Goal: Task Accomplishment & Management: Complete application form

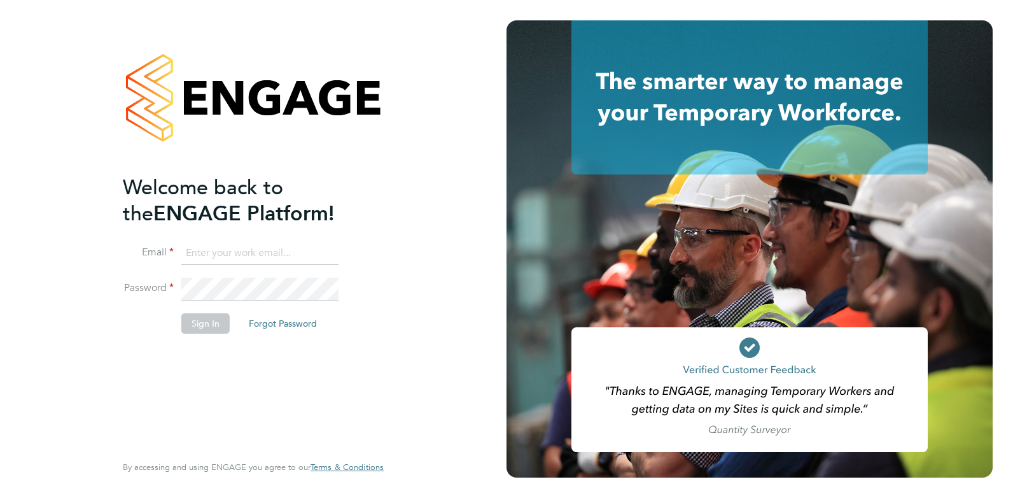
type input "[EMAIL_ADDRESS][DOMAIN_NAME]"
click at [211, 322] on button "Sign In" at bounding box center [205, 323] width 48 height 20
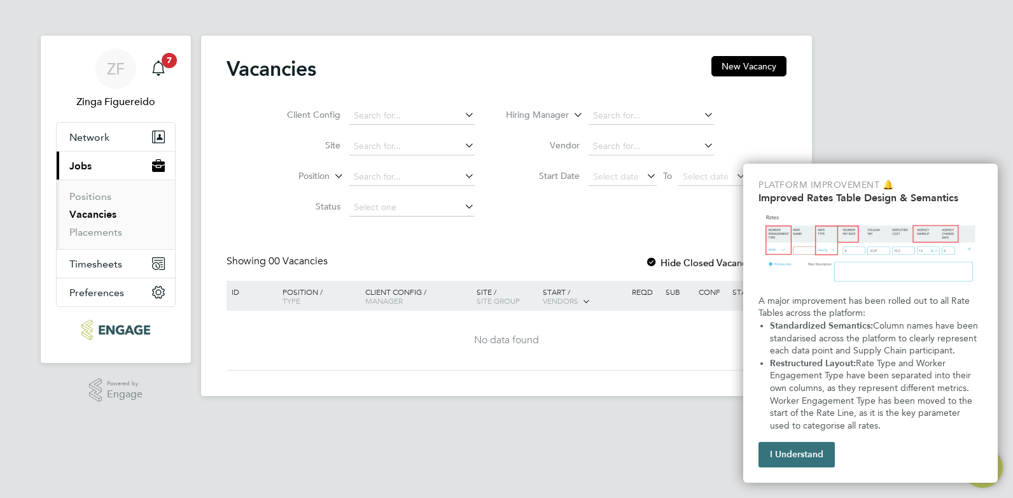
click at [817, 451] on button "I Understand" at bounding box center [796, 454] width 76 height 25
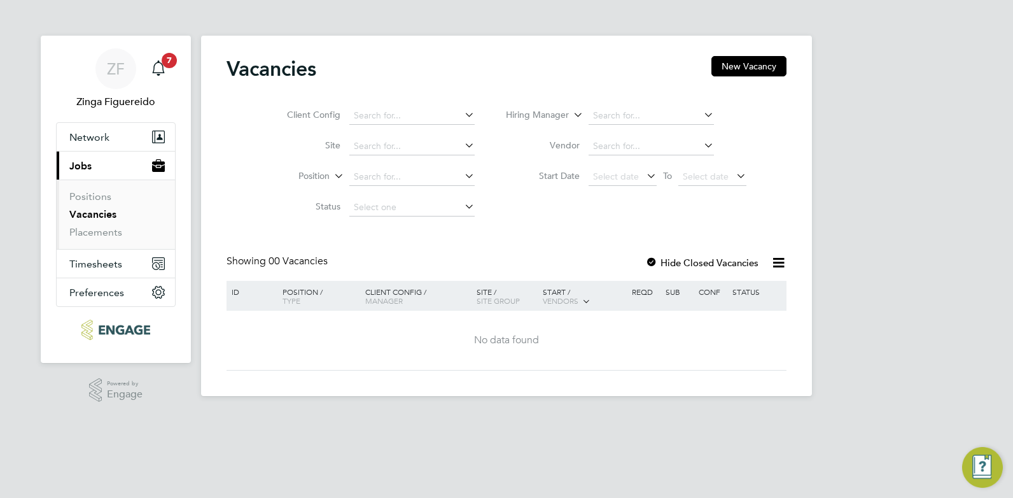
click at [462, 115] on icon at bounding box center [462, 115] width 0 height 18
click at [448, 131] on li "To [GEOGRAPHIC_DATA]" at bounding box center [411, 133] width 127 height 17
type input "[GEOGRAPHIC_DATA]"
click at [701, 113] on icon at bounding box center [701, 115] width 0 height 18
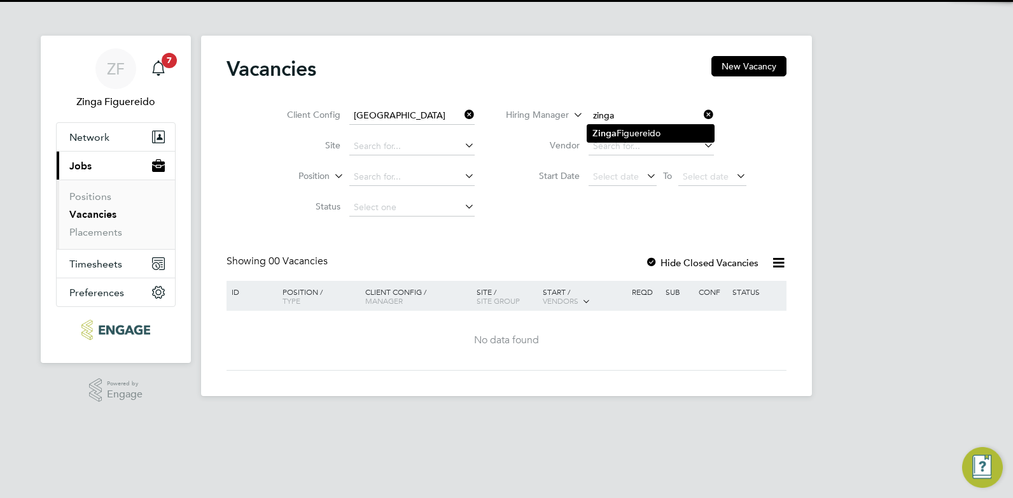
click at [678, 129] on li "Zinga Figuereido" at bounding box center [650, 133] width 127 height 17
type input "Zinga Figuereido"
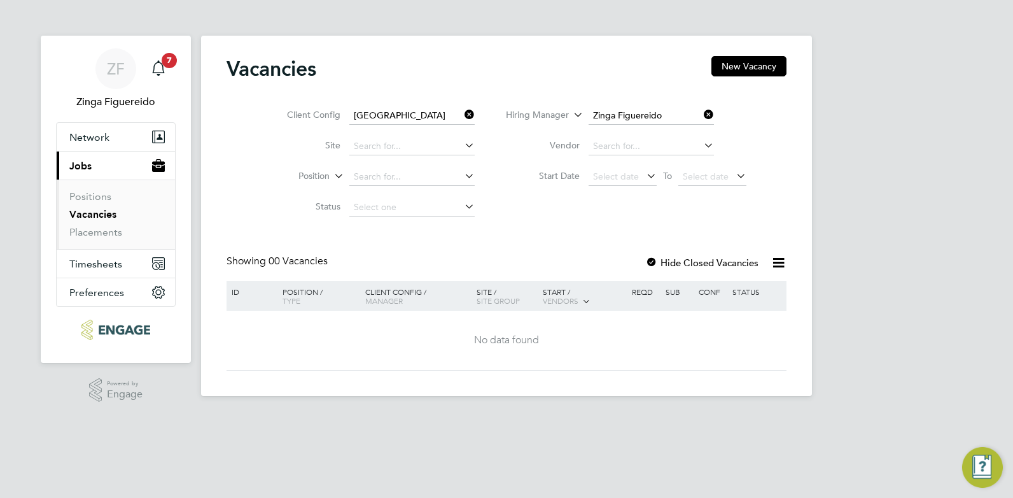
click at [462, 143] on icon at bounding box center [462, 145] width 0 height 18
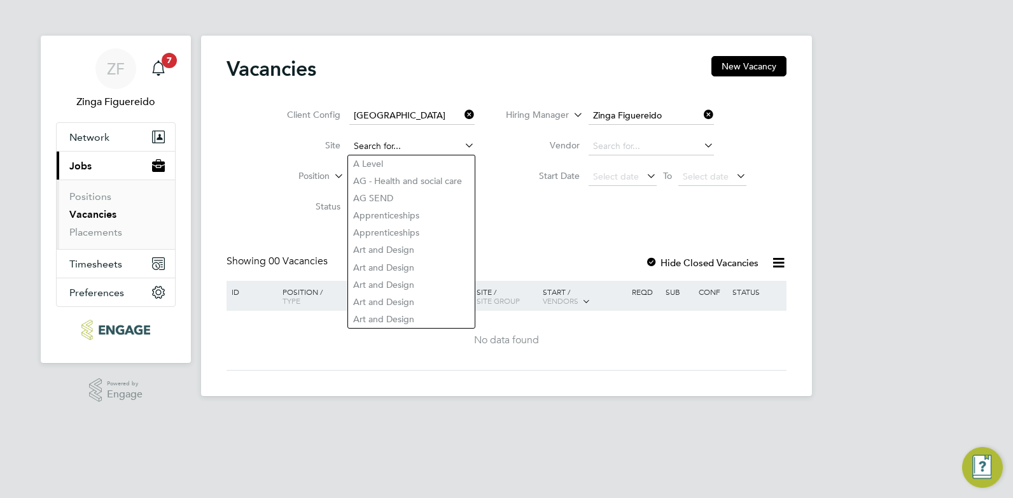
click at [423, 137] on input at bounding box center [411, 146] width 125 height 18
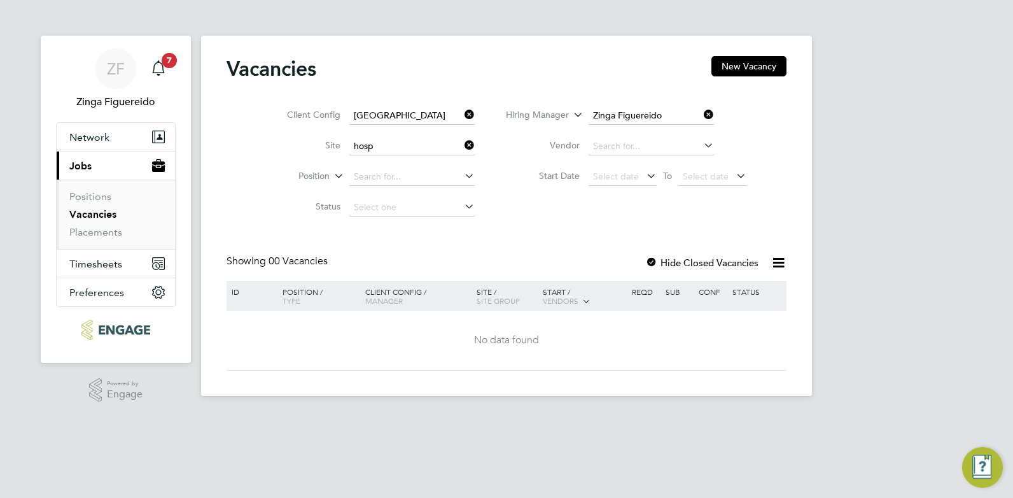
click at [420, 158] on li "Hosp itality & Catering" at bounding box center [411, 163] width 127 height 17
type input "Hospitality & Catering"
click at [462, 176] on icon at bounding box center [462, 176] width 0 height 18
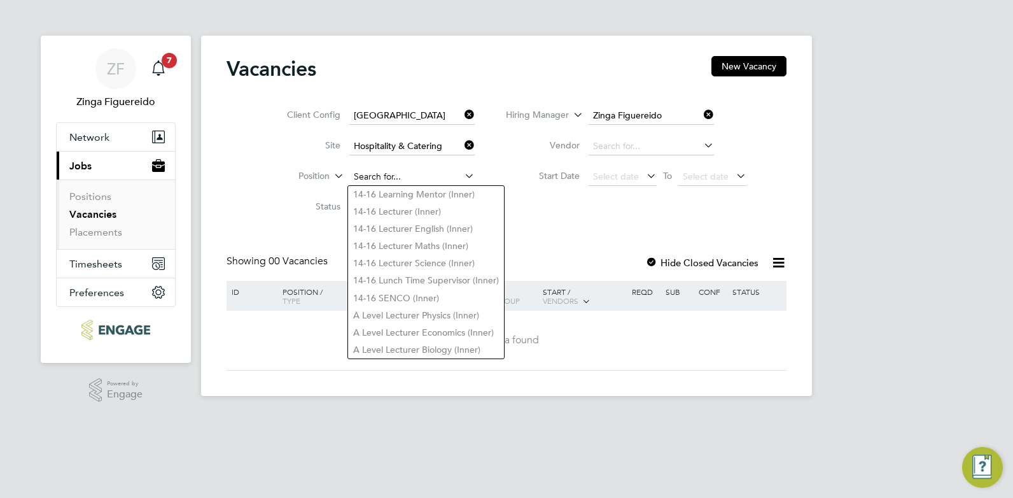
click at [436, 176] on input at bounding box center [411, 177] width 125 height 18
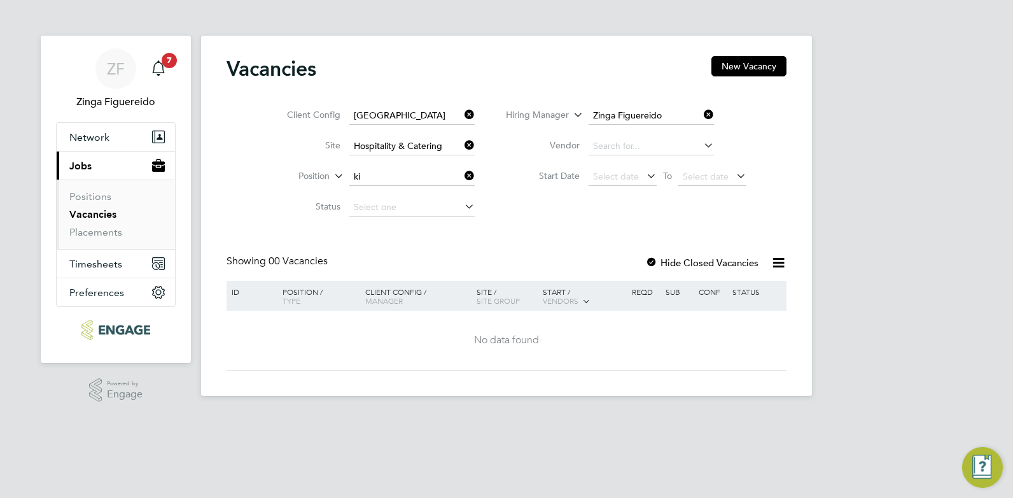
click at [422, 246] on li "Ki tchen Porter (Inner)" at bounding box center [440, 245] width 185 height 17
type input "Kitchen [PERSON_NAME] (Inner)"
click at [644, 175] on icon at bounding box center [644, 176] width 0 height 18
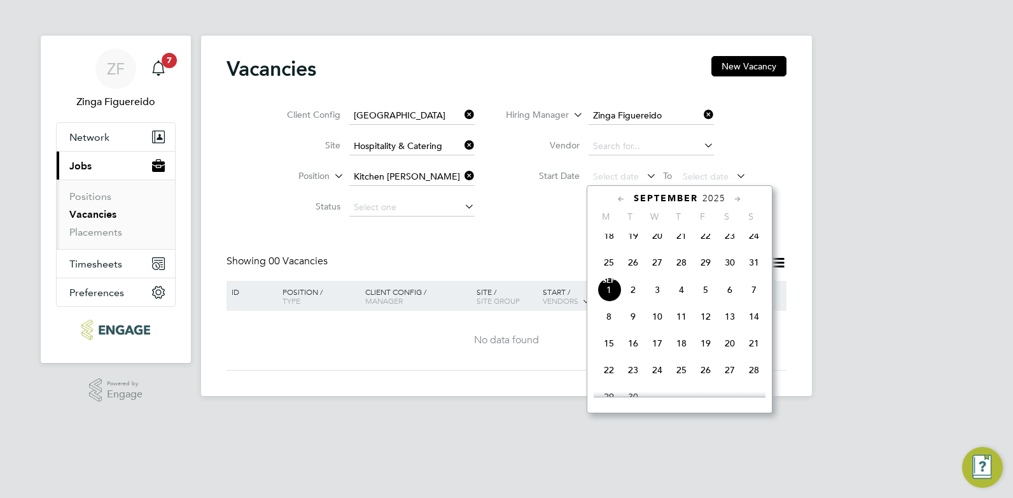
click at [657, 299] on span "3" at bounding box center [657, 289] width 24 height 24
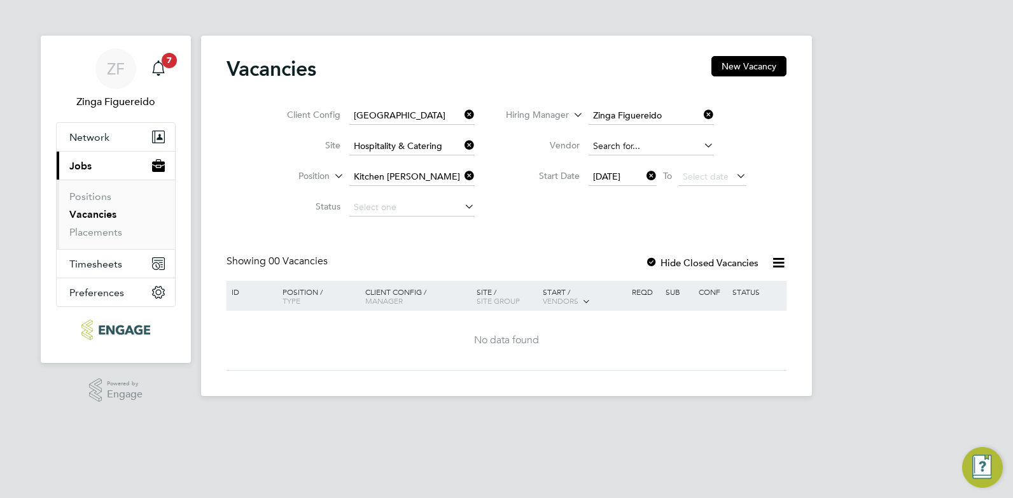
click at [641, 145] on input at bounding box center [651, 146] width 125 height 18
click at [651, 157] on li "Ev olve Hospitality Recruitment Ltd" at bounding box center [662, 163] width 150 height 17
type input "Evolve Hospitality Recruitment Ltd"
click at [734, 176] on icon at bounding box center [734, 176] width 0 height 18
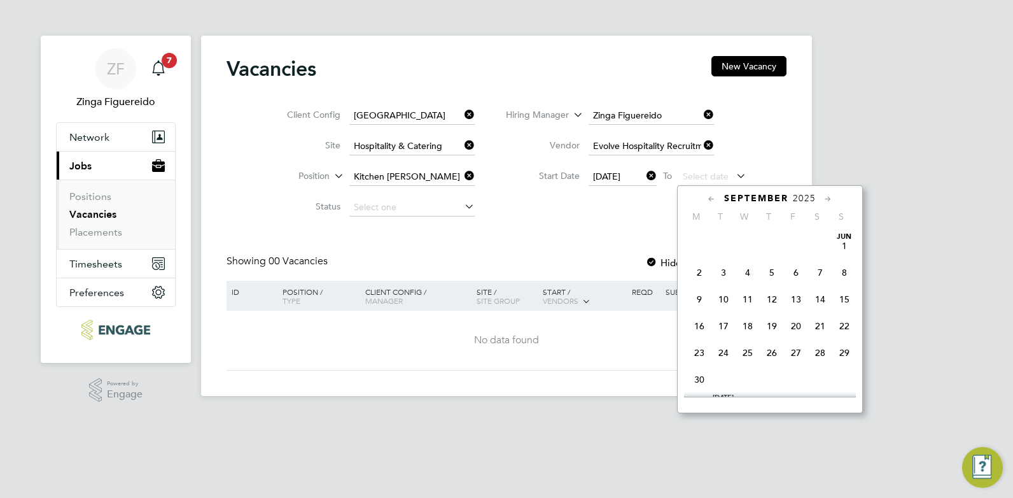
scroll to position [386, 0]
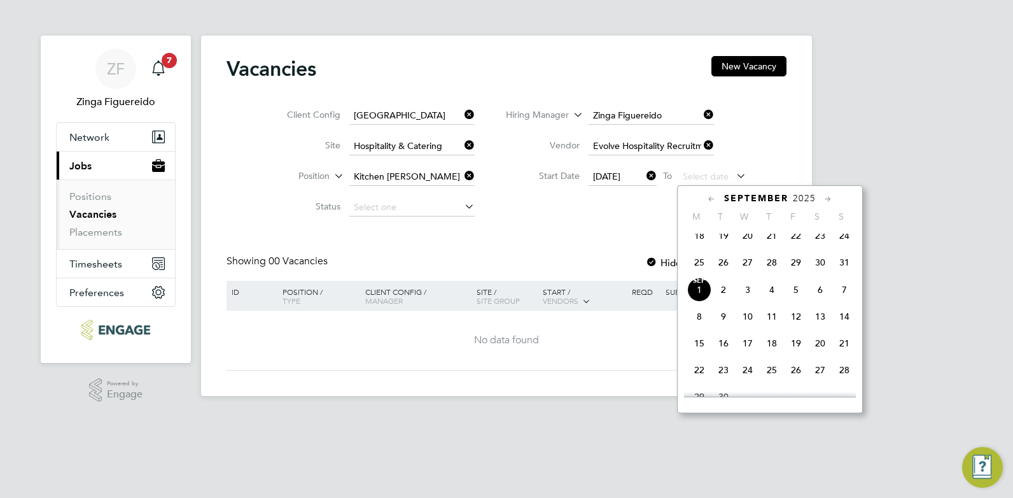
click at [800, 302] on span "5" at bounding box center [796, 289] width 24 height 24
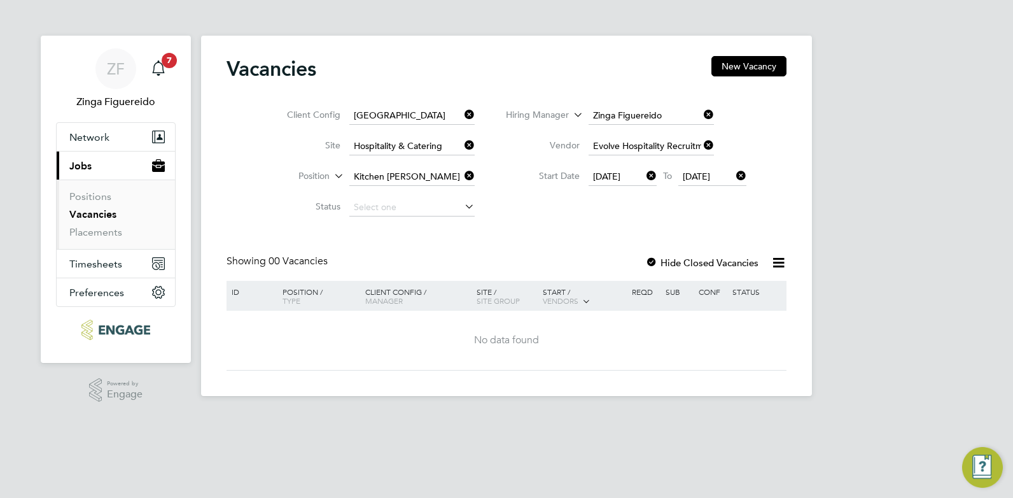
click at [573, 246] on div "Vacancies New Vacancy Client Config [GEOGRAPHIC_DATA] Campus Site Hospitality &…" at bounding box center [507, 213] width 560 height 314
click at [462, 206] on icon at bounding box center [462, 206] width 0 height 18
click at [371, 202] on input at bounding box center [411, 208] width 125 height 18
click at [91, 209] on link "Vacancies" at bounding box center [92, 214] width 47 height 12
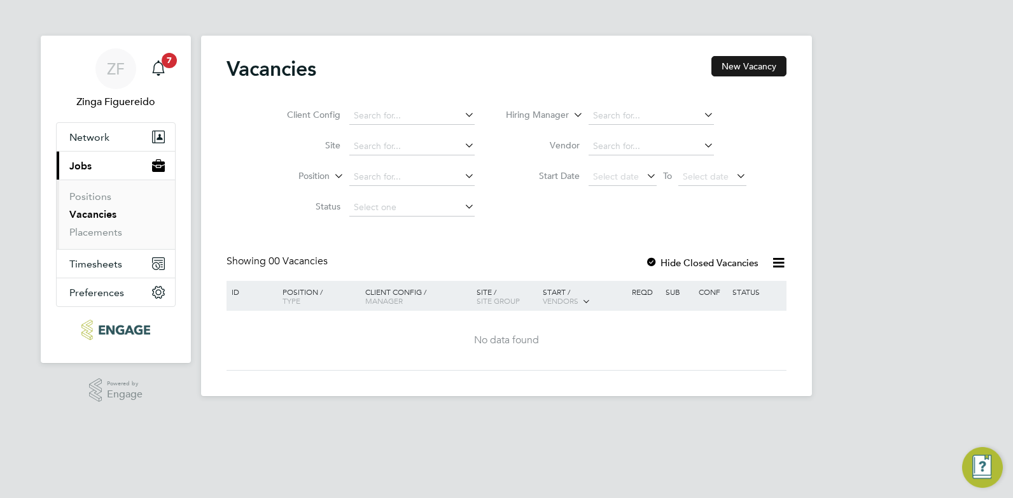
click at [749, 61] on button "New Vacancy" at bounding box center [748, 66] width 75 height 20
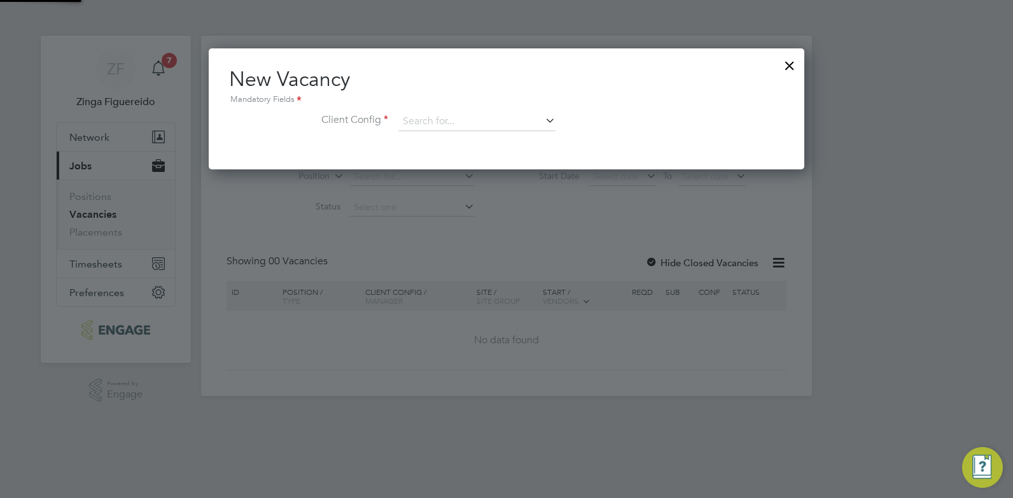
scroll to position [121, 596]
click at [543, 122] on icon at bounding box center [543, 120] width 0 height 18
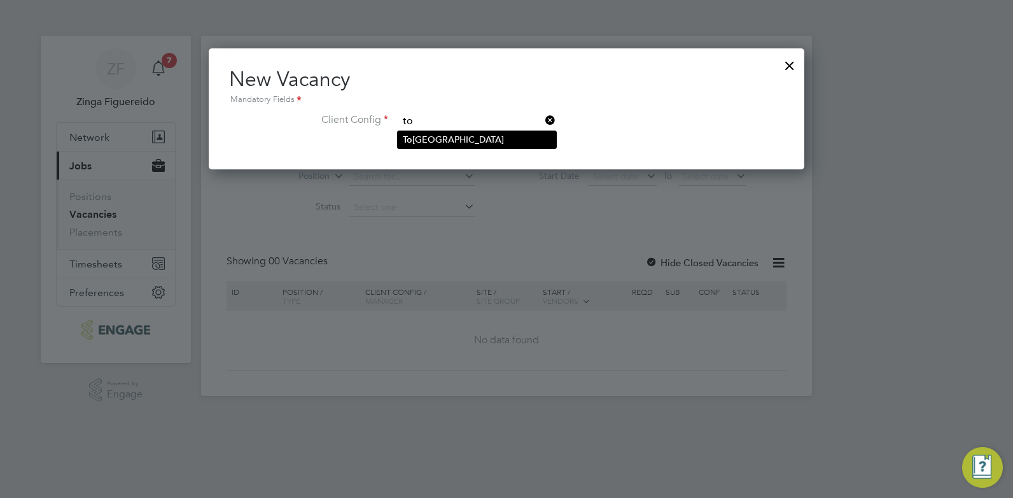
click at [510, 139] on li "To [GEOGRAPHIC_DATA]" at bounding box center [477, 139] width 158 height 17
type input "[GEOGRAPHIC_DATA]"
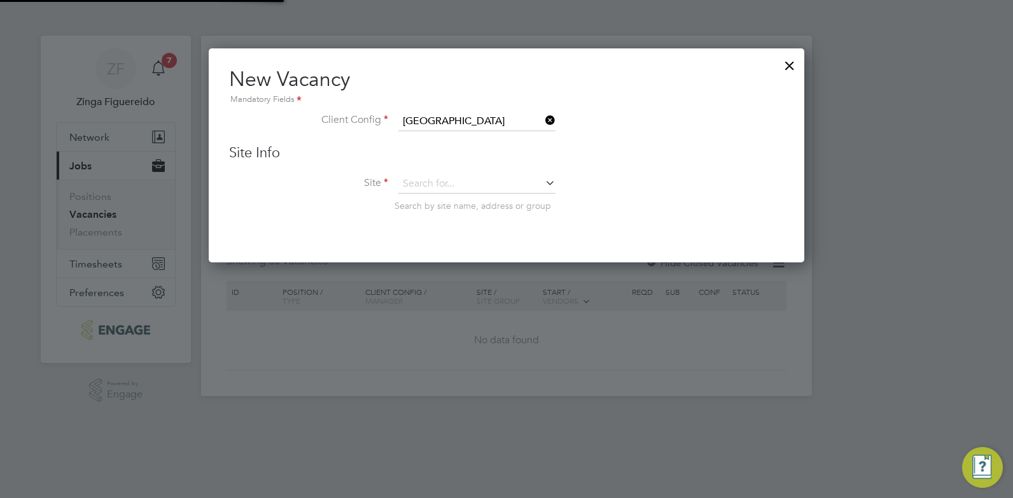
scroll to position [215, 596]
click at [470, 183] on input at bounding box center [476, 183] width 157 height 19
type input "k"
click at [467, 194] on li "Hospitality & Cater ing" at bounding box center [477, 201] width 158 height 17
type input "Hospitality & Catering"
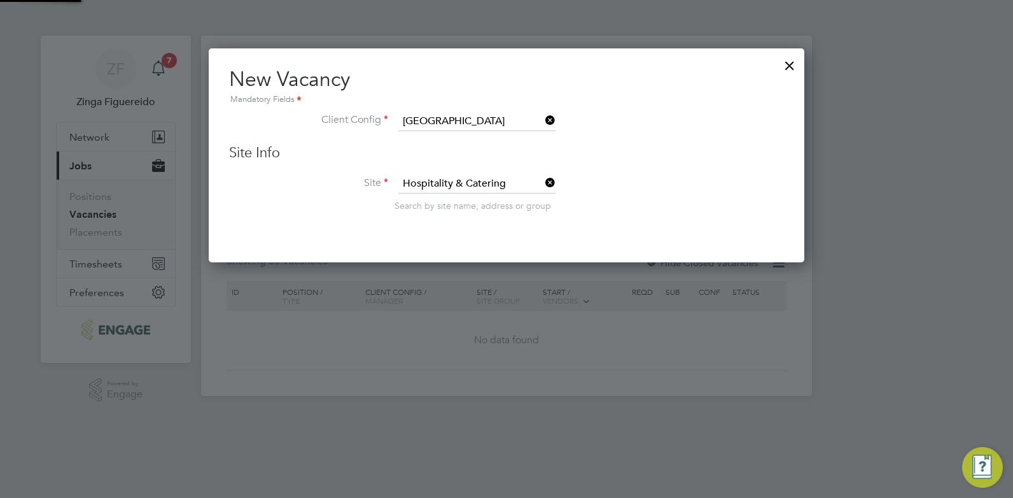
scroll to position [477, 596]
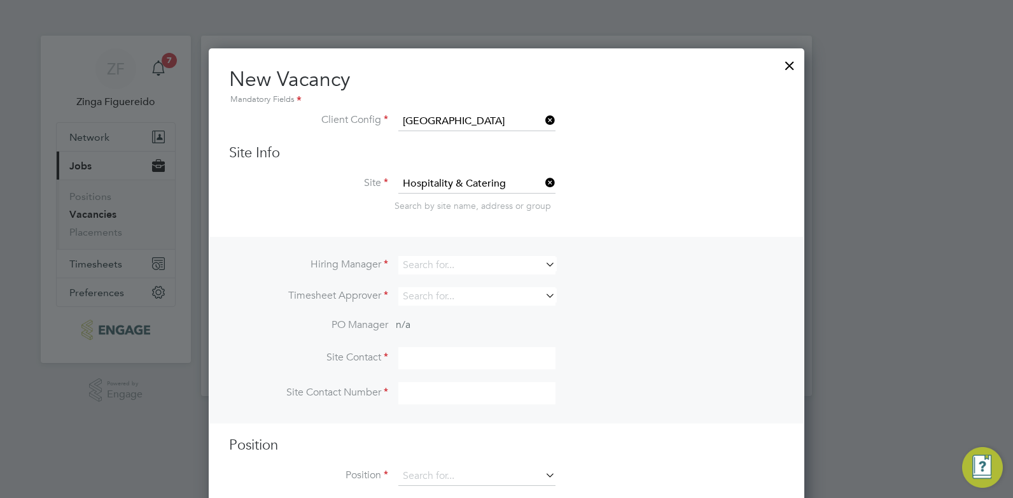
click at [543, 261] on icon at bounding box center [543, 264] width 0 height 18
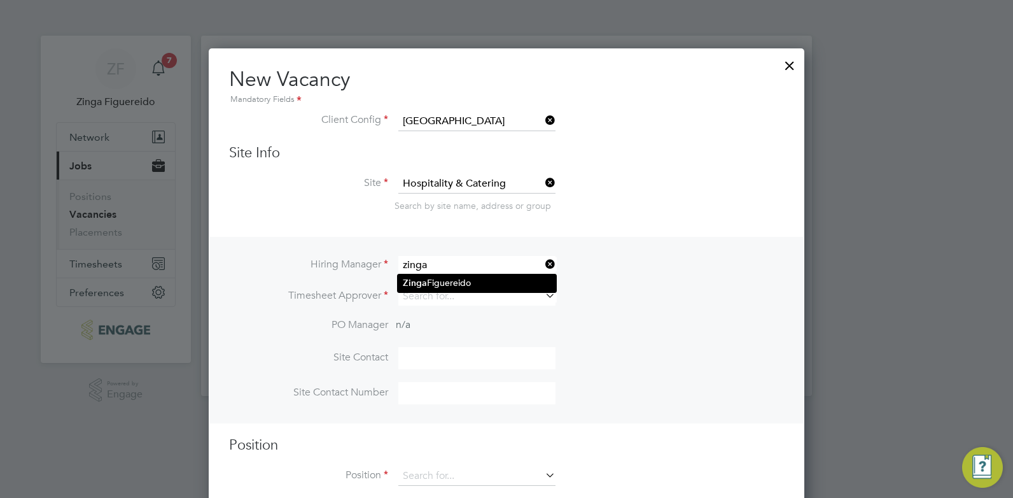
click at [473, 281] on li "Zinga Figuereido" at bounding box center [477, 282] width 158 height 17
type input "Zinga Figuereido"
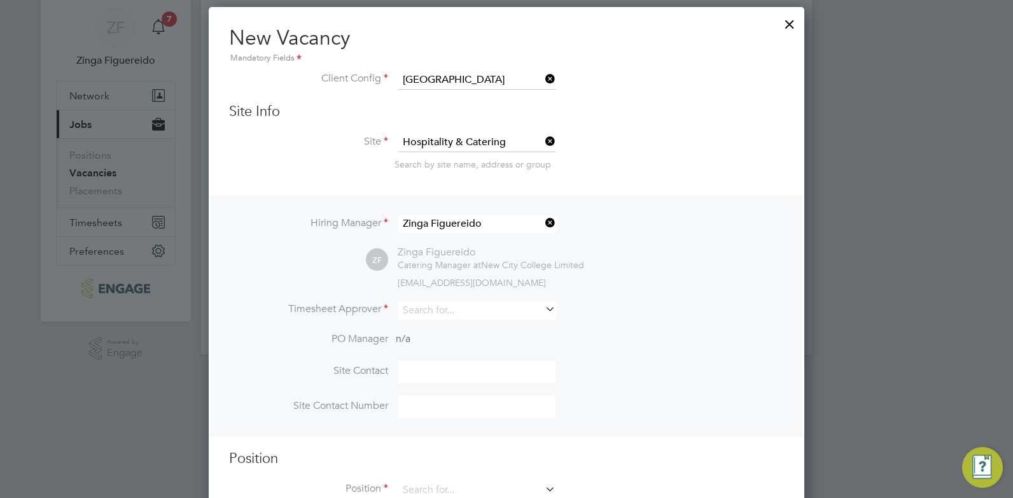
scroll to position [64, 0]
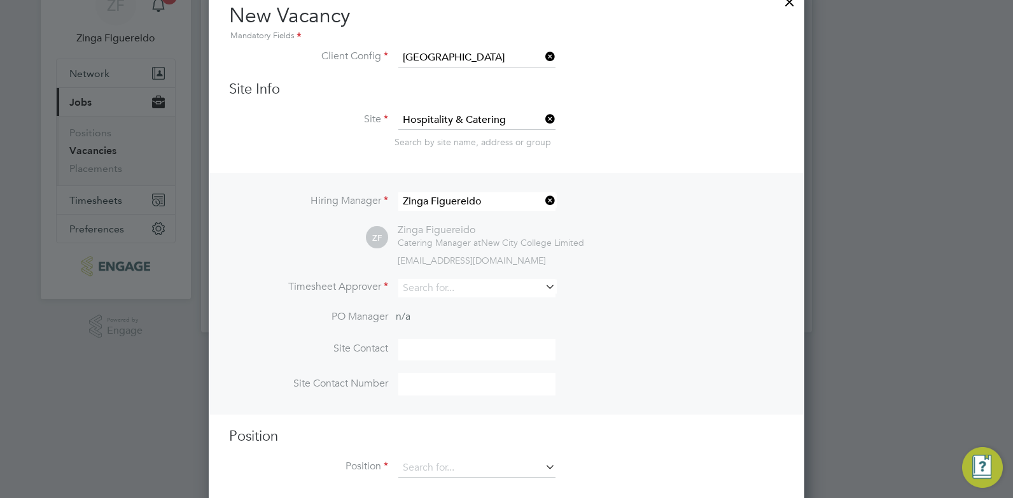
click at [543, 287] on icon at bounding box center [543, 286] width 0 height 18
click at [516, 305] on li "Zi [PERSON_NAME]" at bounding box center [477, 306] width 158 height 17
type input "Zinga Figuereido"
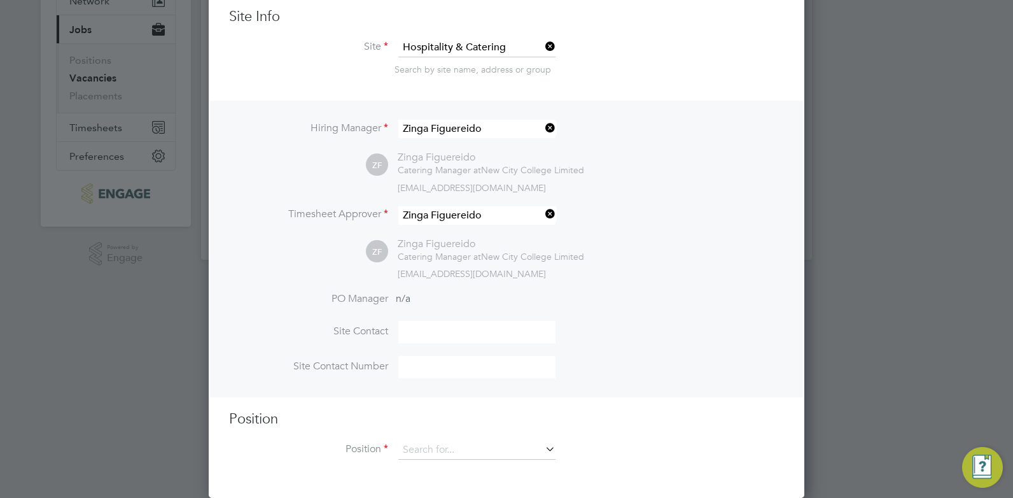
scroll to position [137, 0]
click at [429, 367] on input at bounding box center [476, 367] width 157 height 22
click at [543, 446] on icon at bounding box center [543, 449] width 0 height 18
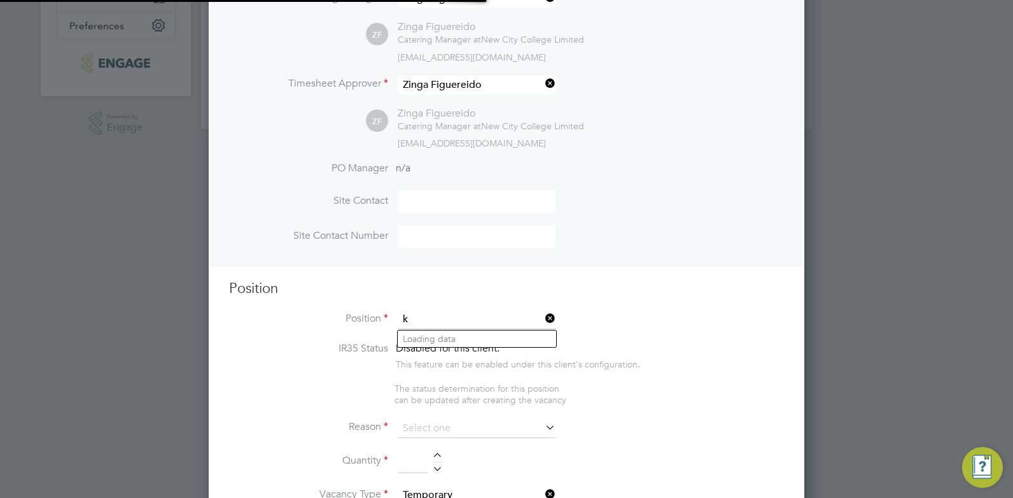
scroll to position [1960, 596]
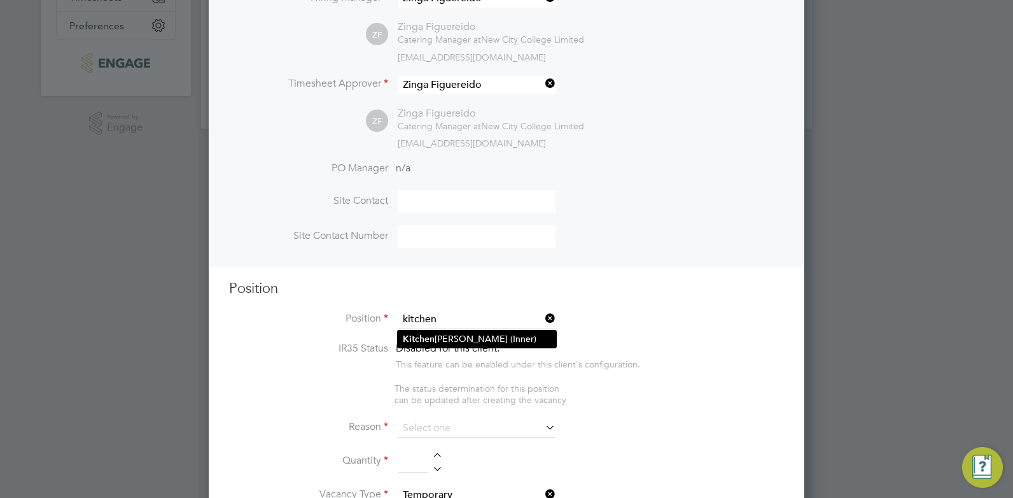
click at [480, 333] on li "Kitchen [PERSON_NAME] (Inner)" at bounding box center [477, 338] width 158 height 17
type input "Kitchen [PERSON_NAME] (Inner)"
type textarea "**LOREMIP DO SIT:** · Am cons adi elitsed doe temp in utlab etdol ma a enima, m…"
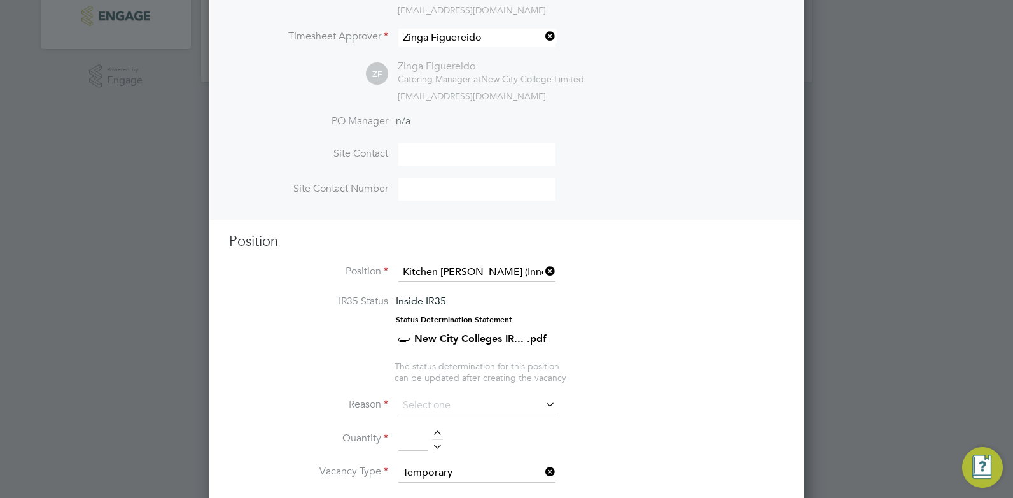
scroll to position [521, 0]
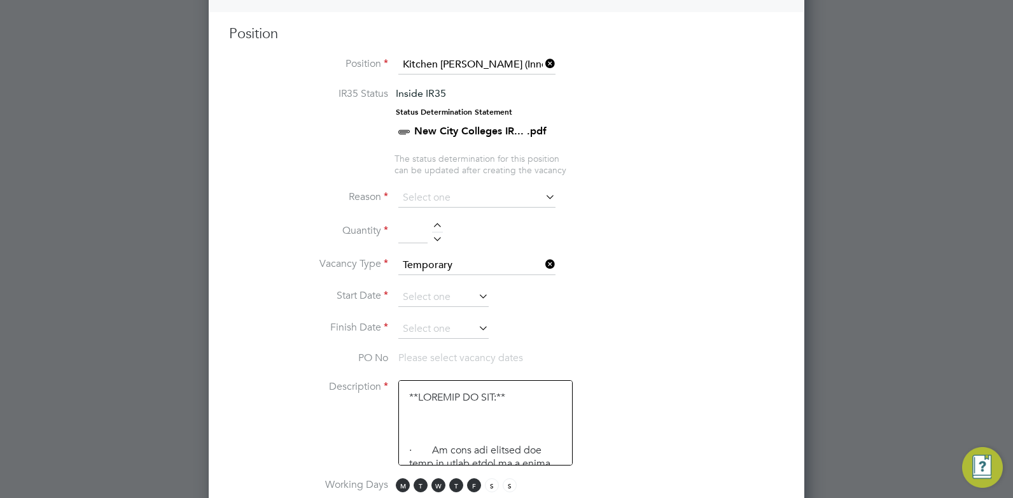
click at [543, 197] on icon at bounding box center [543, 197] width 0 height 18
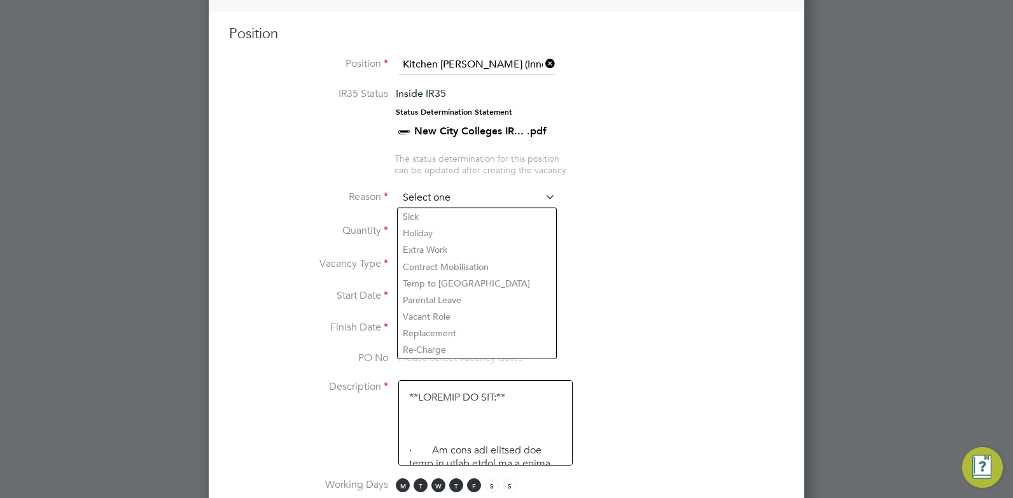
click at [477, 198] on input at bounding box center [476, 197] width 157 height 19
click at [470, 328] on li "Replacement" at bounding box center [477, 333] width 158 height 17
type input "Replacement"
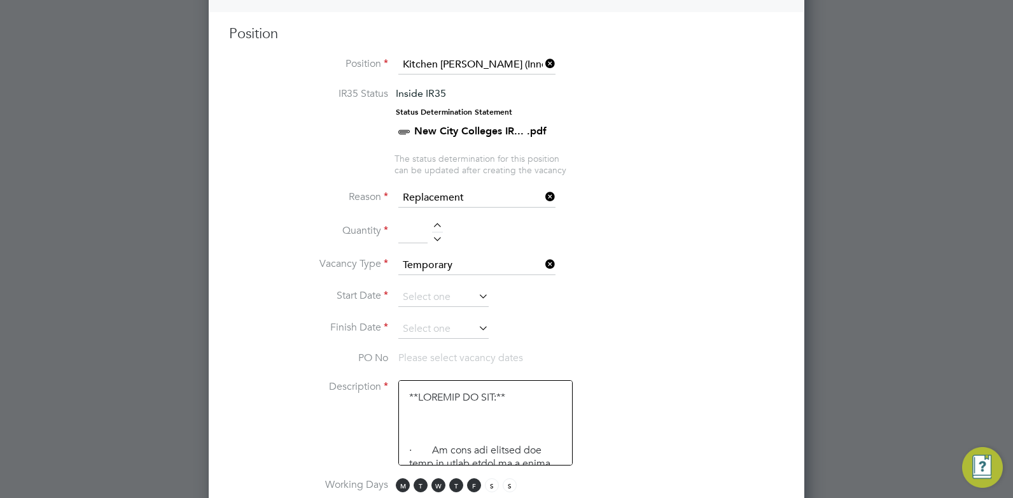
click at [415, 233] on input at bounding box center [412, 231] width 29 height 23
type input "1"
click at [608, 309] on li "Start Date" at bounding box center [506, 304] width 555 height 32
click at [476, 298] on icon at bounding box center [476, 296] width 0 height 18
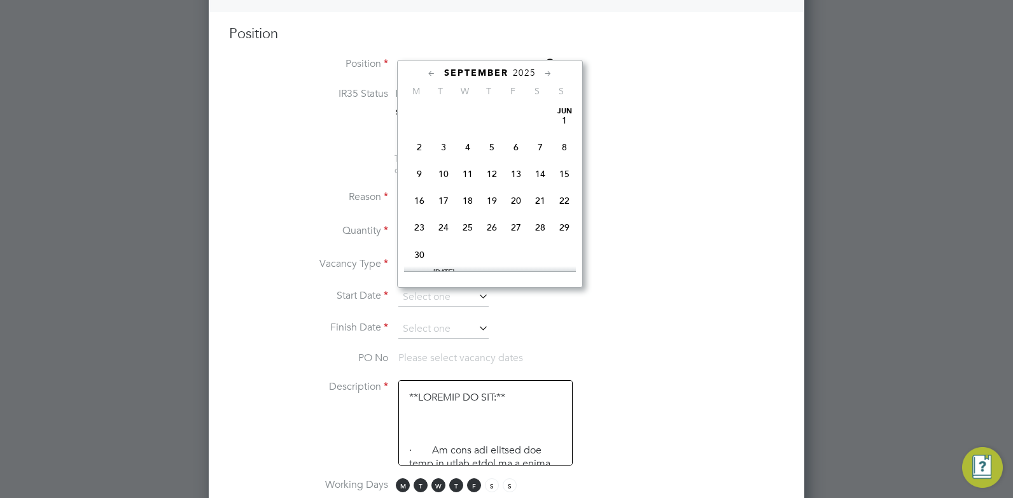
scroll to position [386, 0]
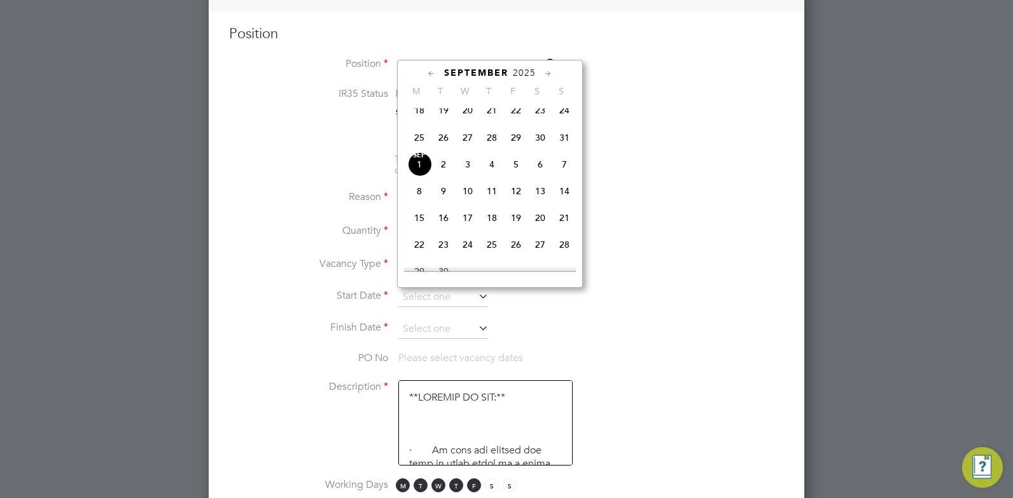
click at [466, 172] on span "3" at bounding box center [468, 164] width 24 height 24
type input "[DATE]"
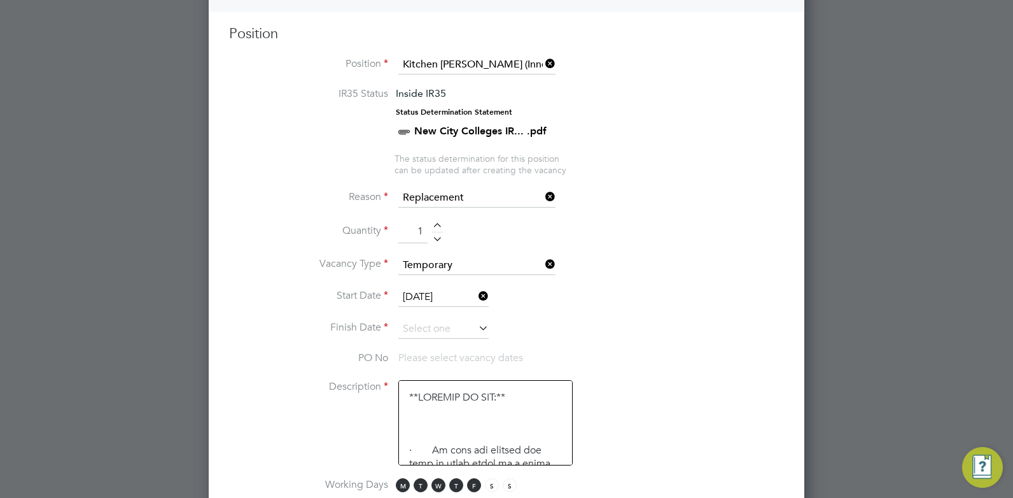
click at [476, 326] on icon at bounding box center [476, 328] width 0 height 18
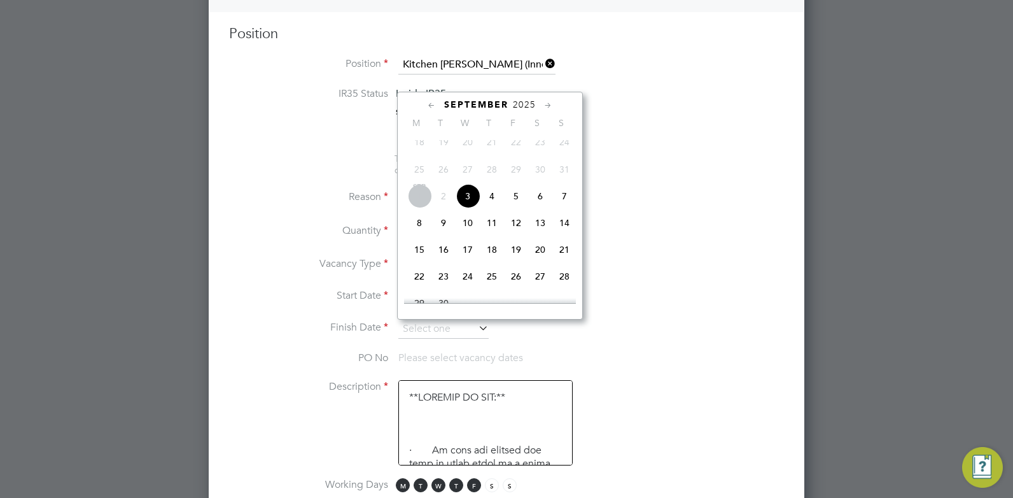
click at [517, 206] on span "5" at bounding box center [516, 196] width 24 height 24
type input "[DATE]"
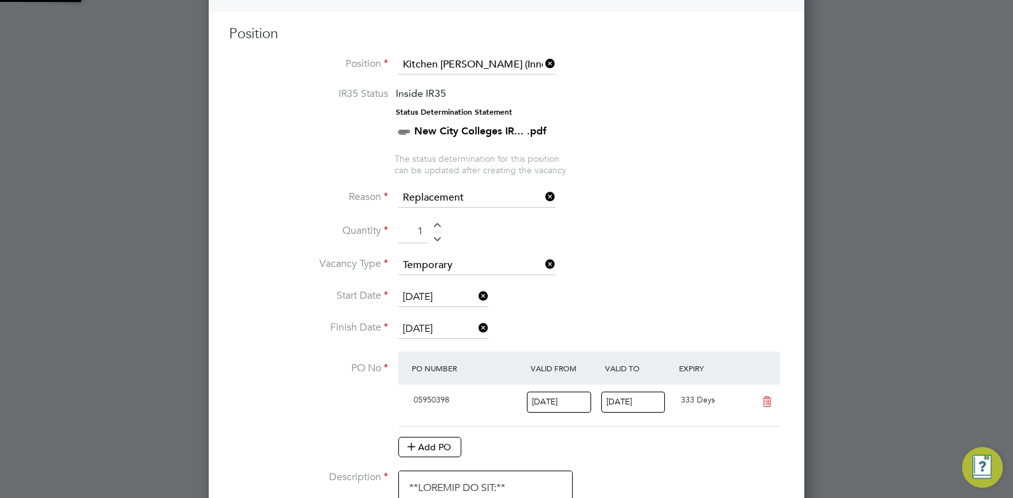
scroll to position [22, 120]
click at [597, 297] on li "Start Date [DATE]" at bounding box center [506, 304] width 555 height 32
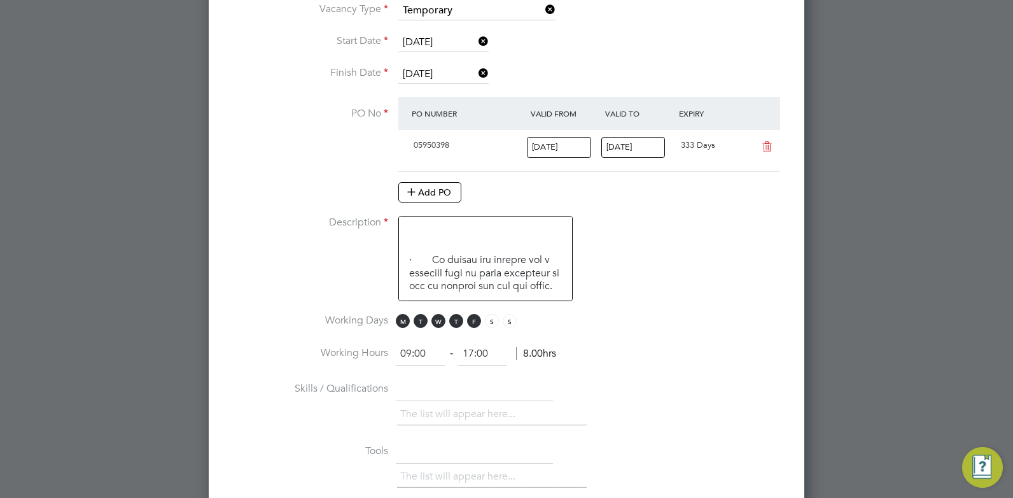
scroll to position [127, 0]
click at [420, 323] on span "T" at bounding box center [421, 321] width 14 height 14
click at [403, 323] on span "M" at bounding box center [403, 321] width 14 height 14
click at [435, 321] on span "W" at bounding box center [438, 321] width 14 height 14
click at [456, 318] on span "T" at bounding box center [456, 321] width 14 height 14
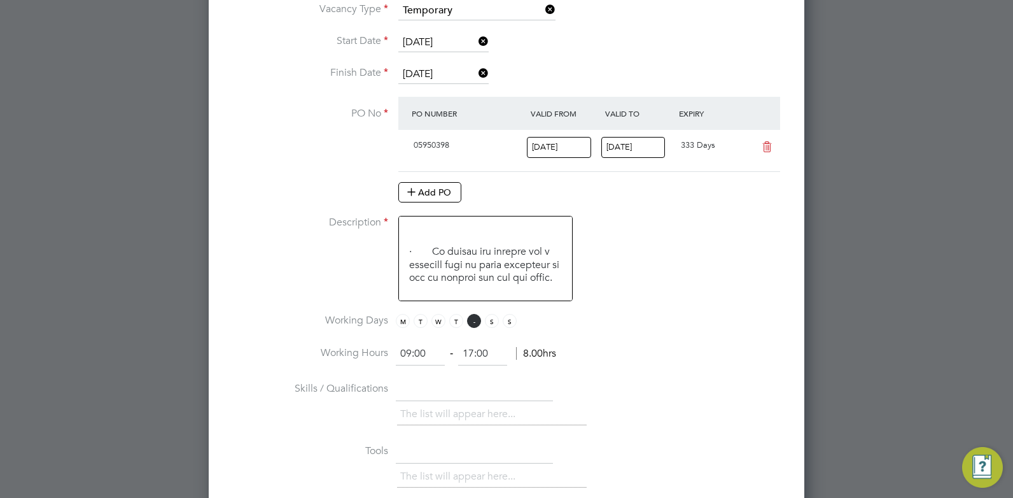
click at [478, 318] on span "F" at bounding box center [474, 321] width 14 height 14
click at [438, 321] on span "W" at bounding box center [438, 321] width 14 height 14
click at [454, 321] on span "T" at bounding box center [456, 321] width 14 height 14
click at [474, 320] on span "F" at bounding box center [474, 321] width 14 height 14
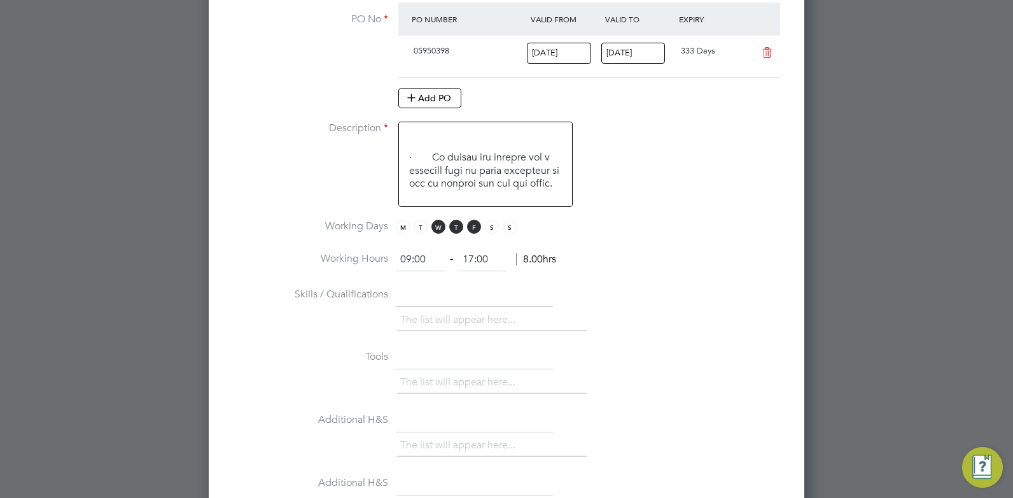
scroll to position [903, 0]
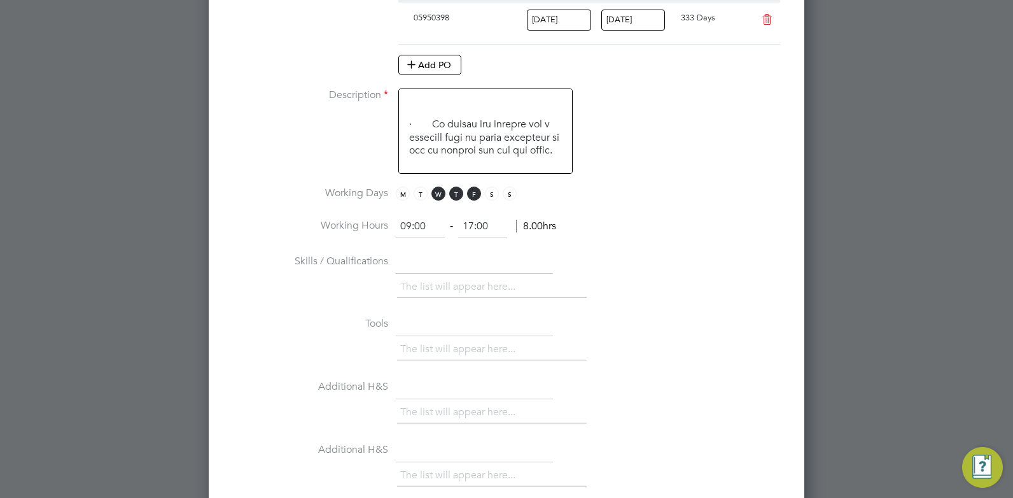
click at [476, 223] on input "17:00" at bounding box center [482, 226] width 49 height 23
click at [482, 227] on input "15:00" at bounding box center [482, 226] width 49 height 23
type input "15:30"
click at [569, 241] on li "Working Hours 09:00 ‐ 15:30 6.50hrs" at bounding box center [506, 233] width 555 height 36
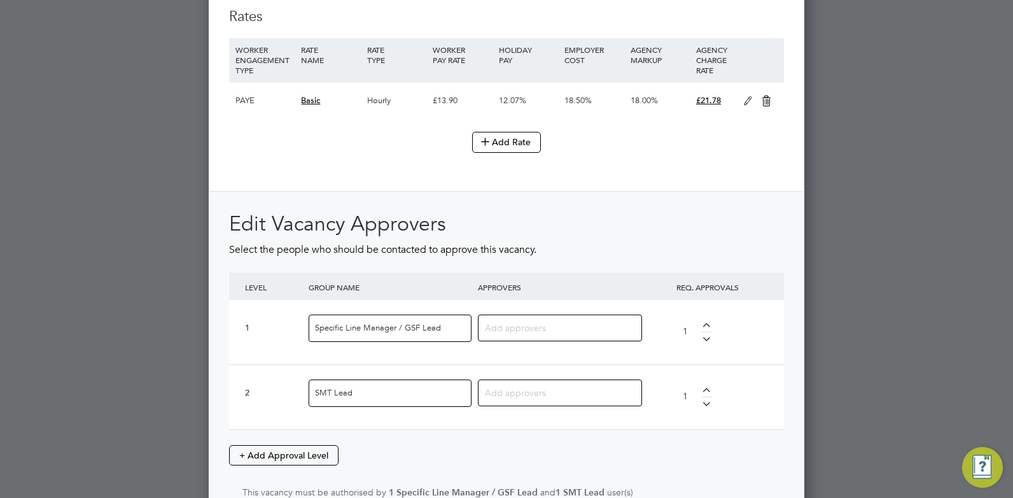
scroll to position [1539, 0]
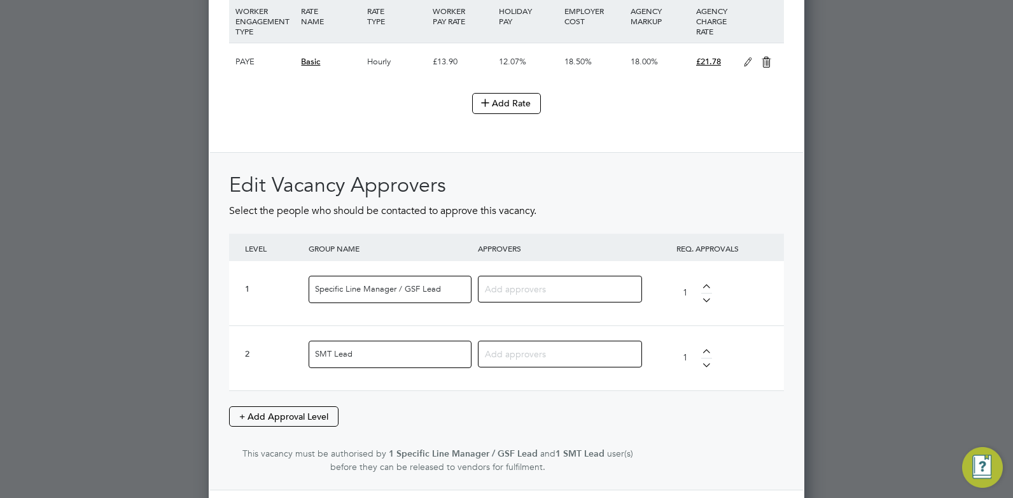
click at [510, 290] on input at bounding box center [555, 288] width 141 height 17
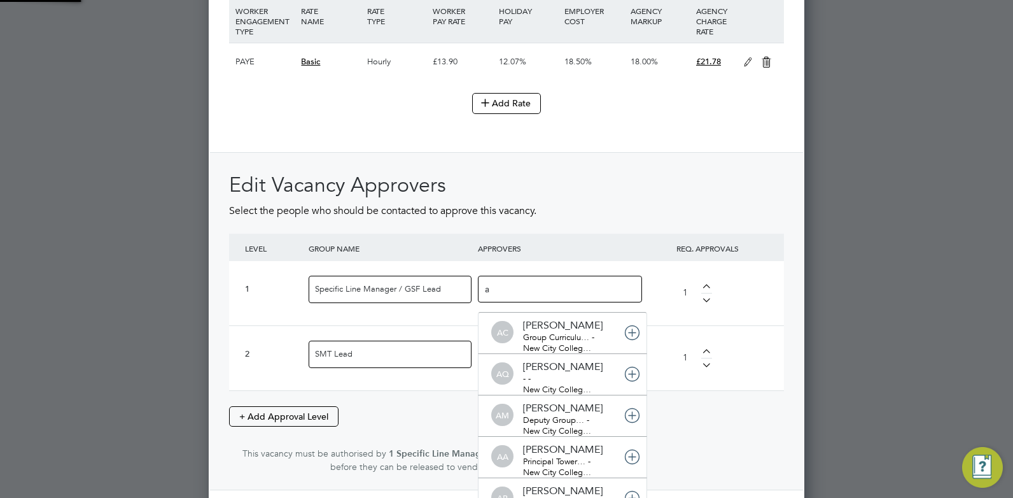
scroll to position [0, 0]
type input "[PERSON_NAME]"
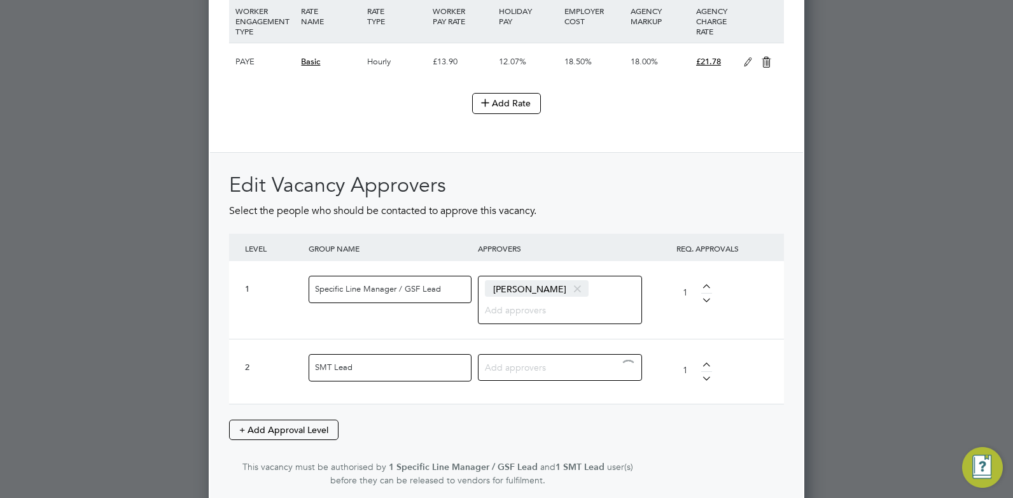
click at [511, 371] on input at bounding box center [555, 366] width 141 height 17
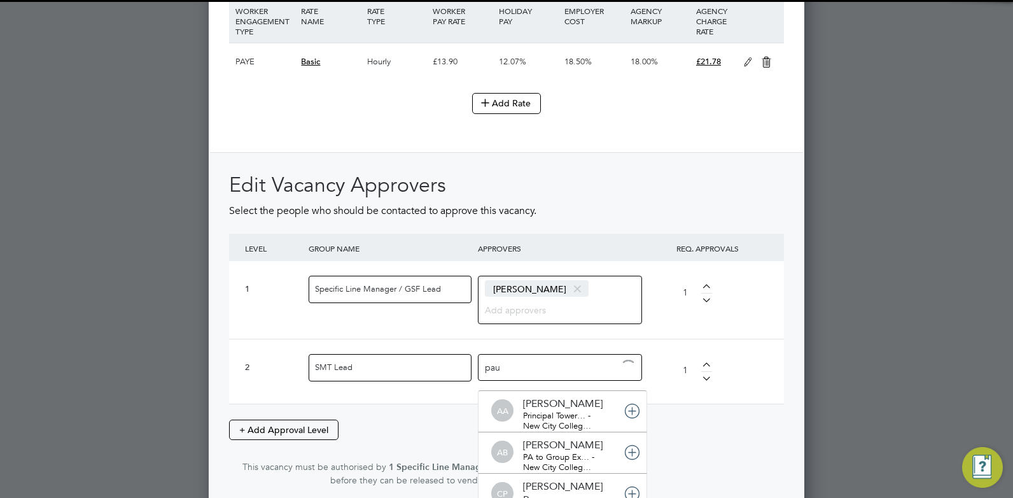
type input "[PERSON_NAME]"
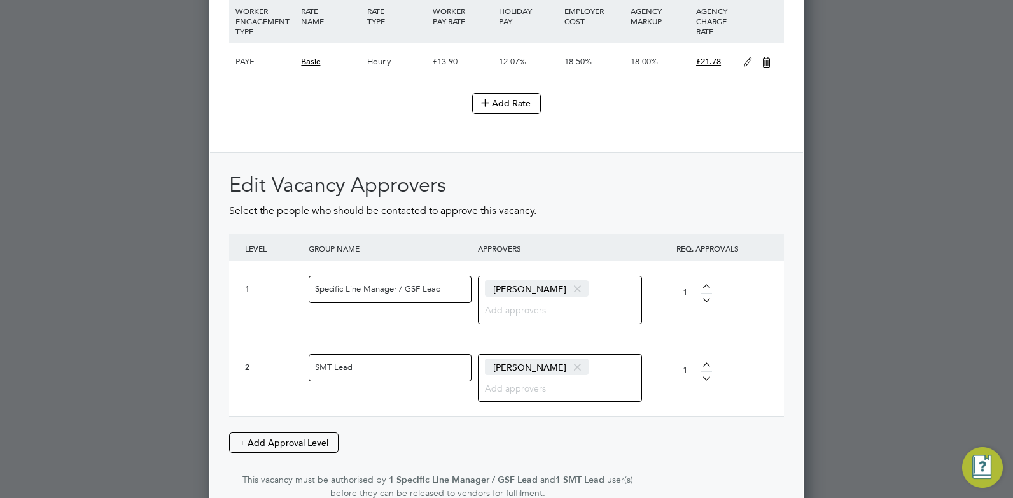
click at [673, 421] on div "Edit Vacancy Approvers Select the people who should be contacted to approve thi…" at bounding box center [506, 336] width 555 height 328
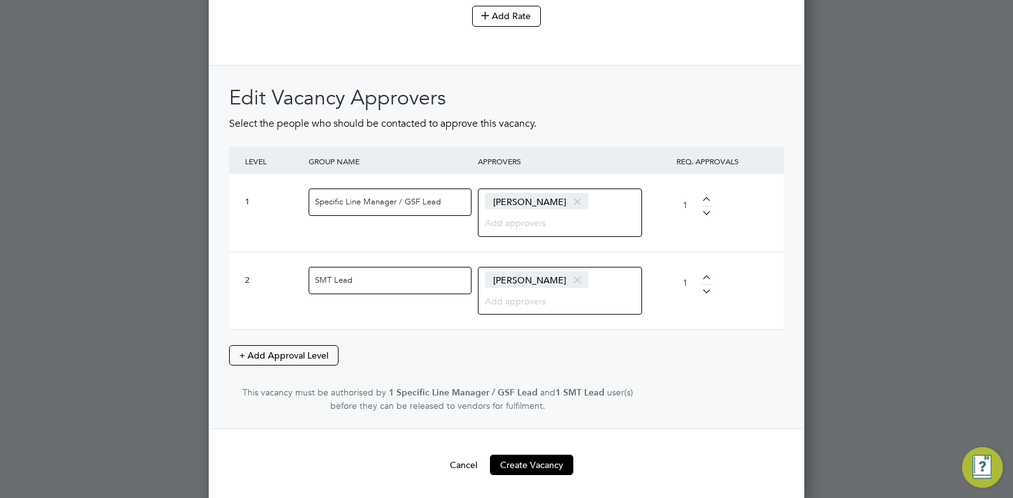
scroll to position [1628, 0]
click at [534, 463] on button "Create Vacancy" at bounding box center [531, 462] width 83 height 20
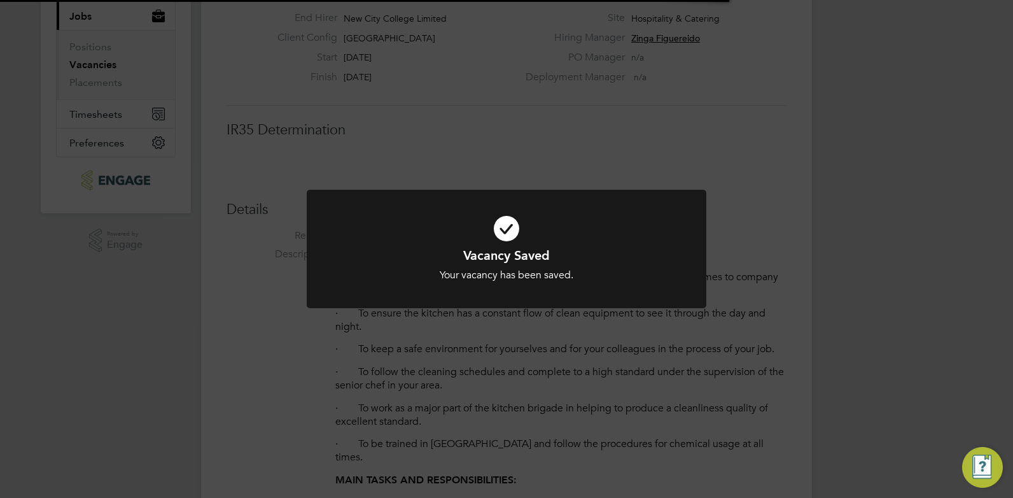
scroll to position [38, 89]
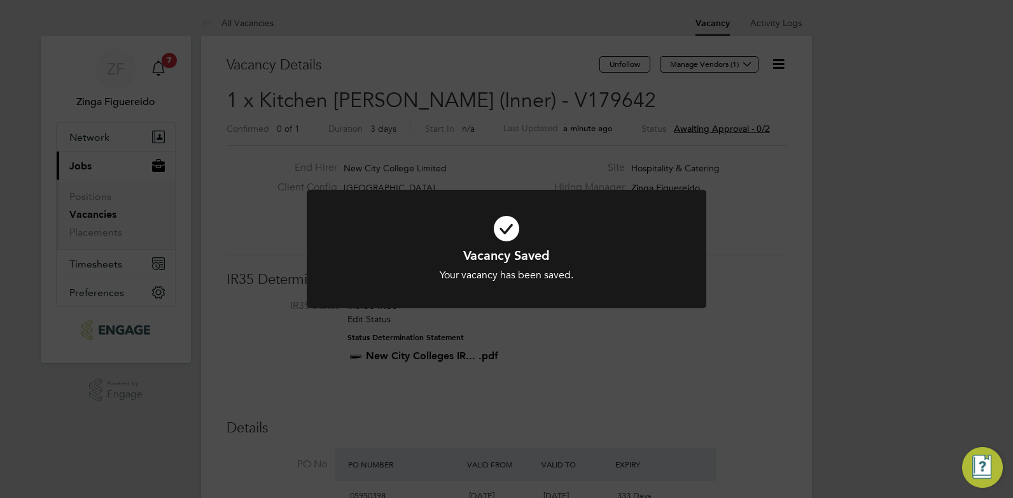
click at [633, 351] on div "Vacancy Saved Your vacancy has been saved. Cancel Okay" at bounding box center [506, 249] width 1013 height 498
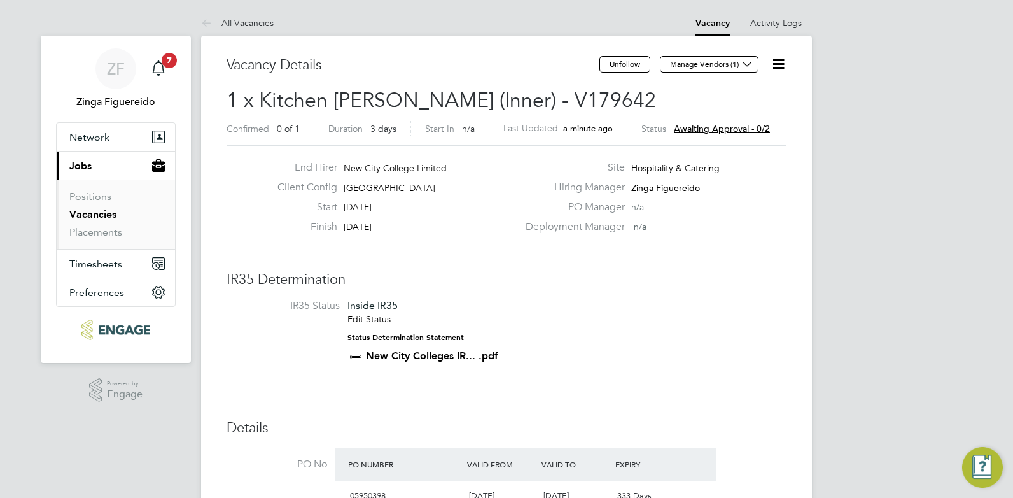
click at [779, 65] on icon at bounding box center [779, 64] width 16 height 16
click at [630, 101] on h2 "1 x Kitchen [PERSON_NAME] (Inner) - V179642 Confirmed 0 of 1 Duration 3 days St…" at bounding box center [507, 113] width 560 height 53
click at [750, 67] on icon at bounding box center [748, 64] width 10 height 10
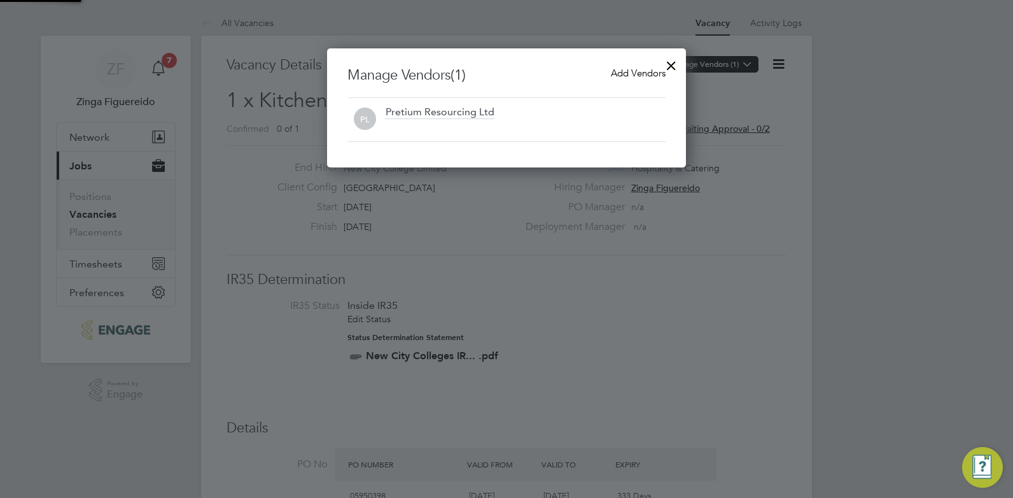
scroll to position [119, 360]
click at [657, 73] on span "Add Vendors" at bounding box center [638, 73] width 55 height 12
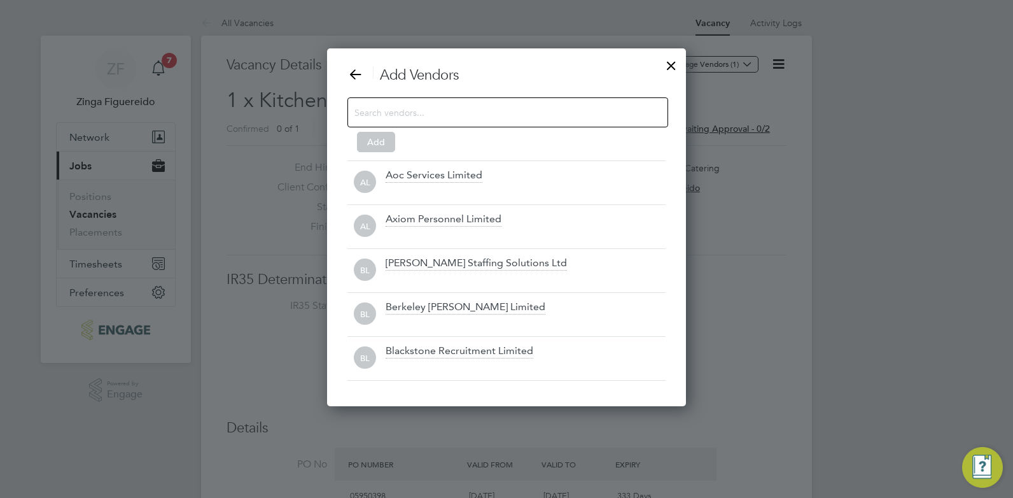
click at [407, 115] on input at bounding box center [497, 112] width 286 height 17
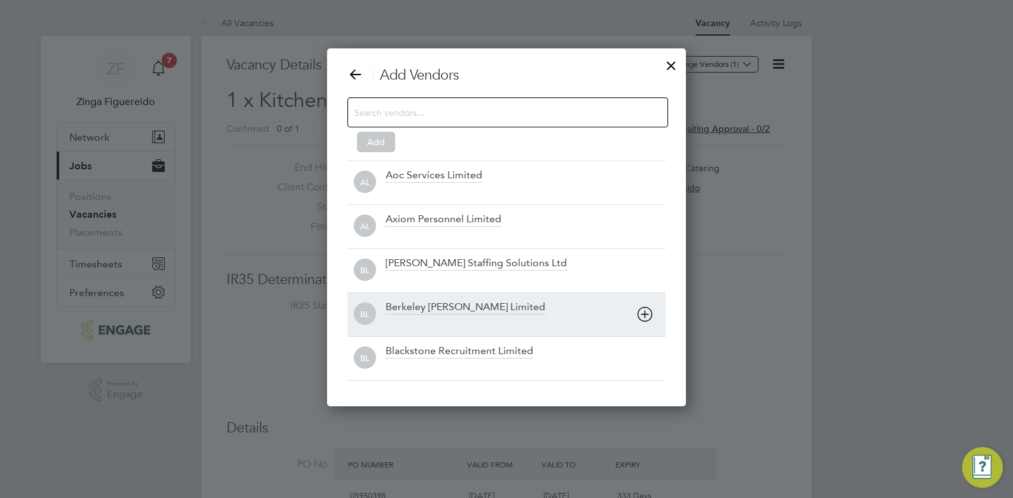
click at [441, 307] on div "Berkeley [PERSON_NAME] Limited" at bounding box center [466, 307] width 160 height 14
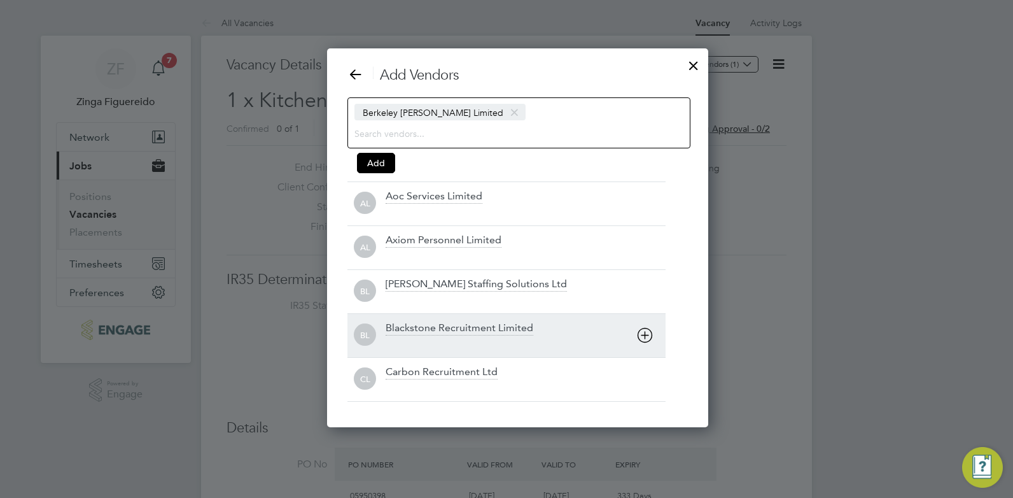
scroll to position [379, 360]
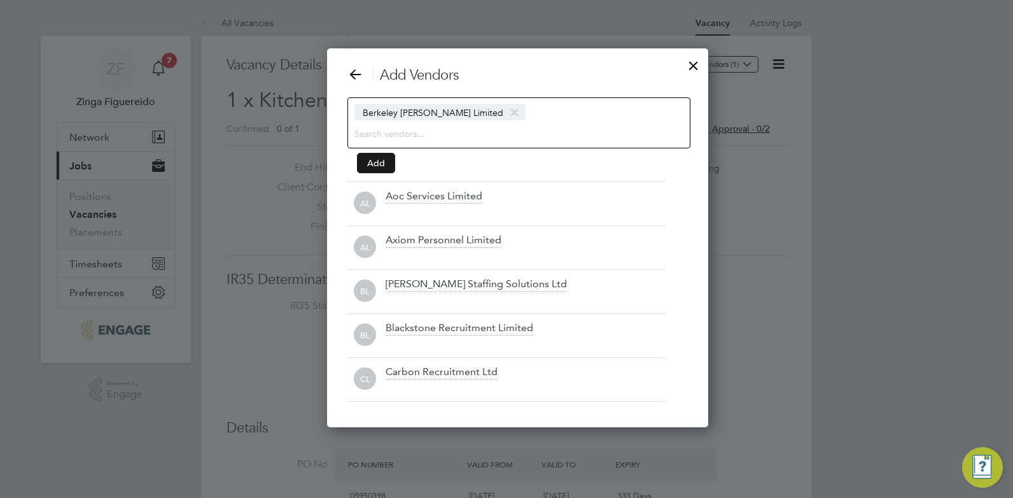
click at [372, 161] on button "Add" at bounding box center [376, 163] width 38 height 20
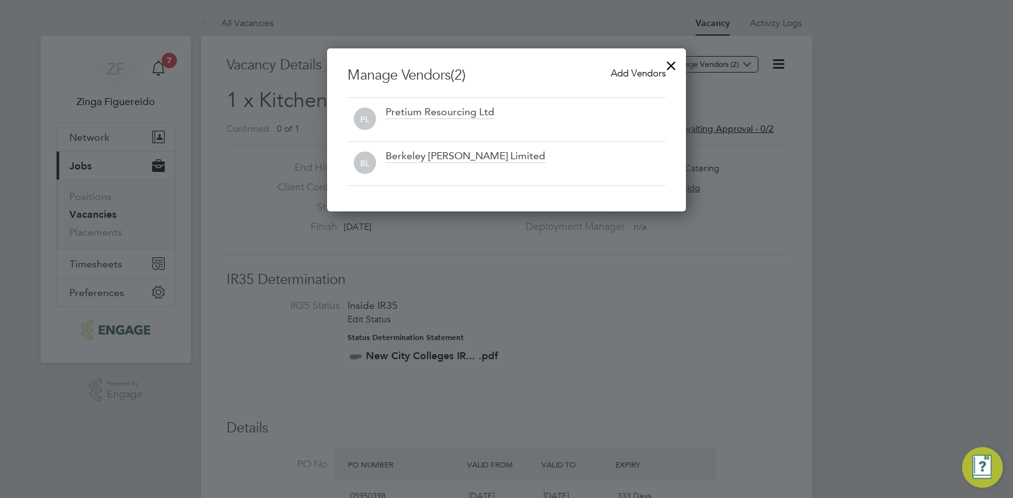
click at [633, 70] on span "Add Vendors" at bounding box center [638, 73] width 55 height 12
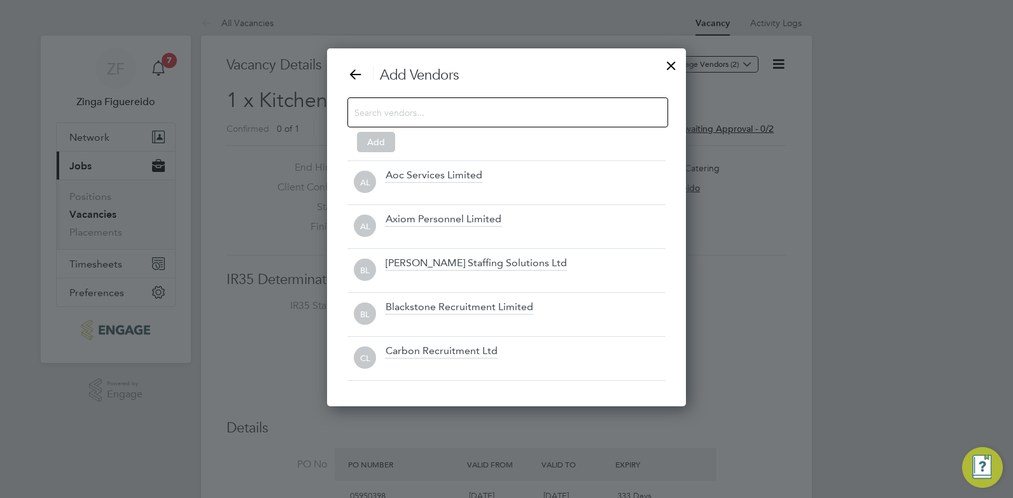
click at [421, 115] on input at bounding box center [497, 112] width 286 height 17
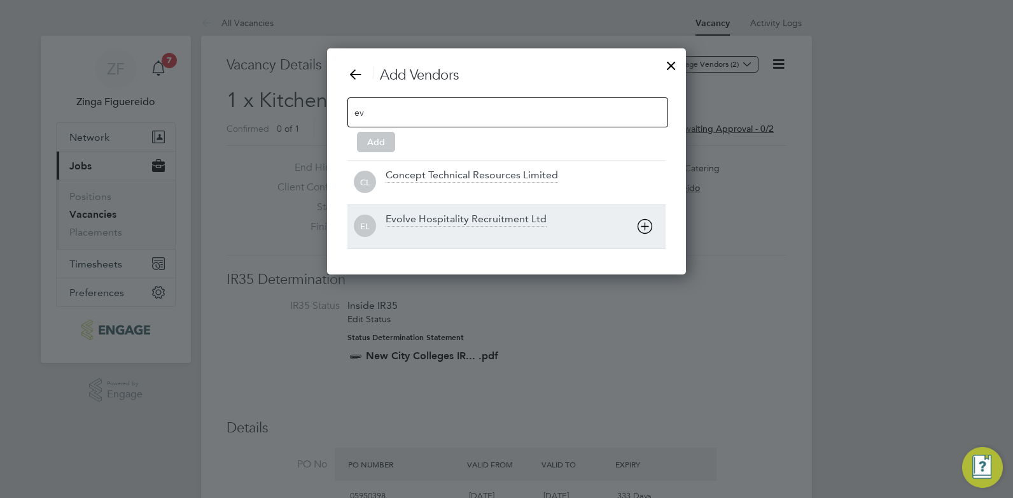
type input "ev"
click at [451, 213] on div "Evolve Hospitality Recruitment Ltd" at bounding box center [466, 220] width 161 height 14
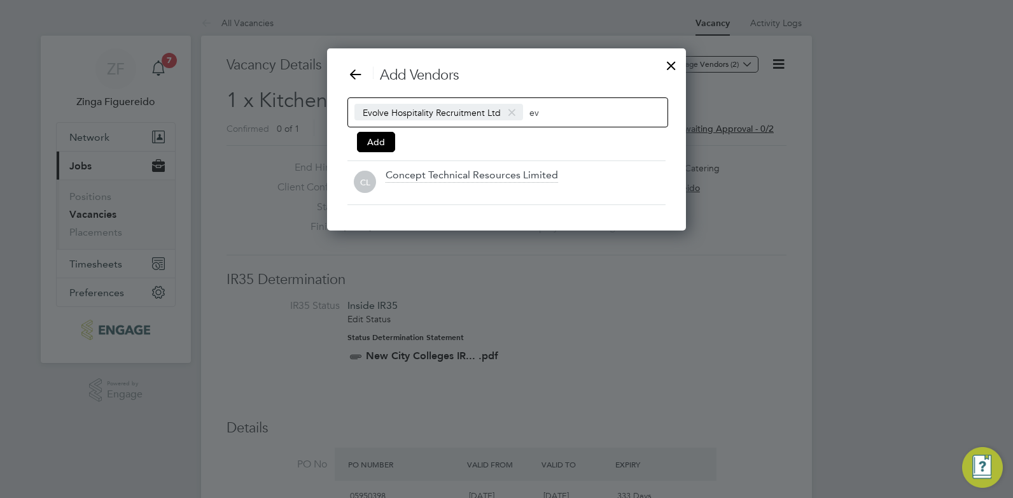
scroll to position [183, 360]
click at [375, 142] on button "Add" at bounding box center [376, 142] width 38 height 20
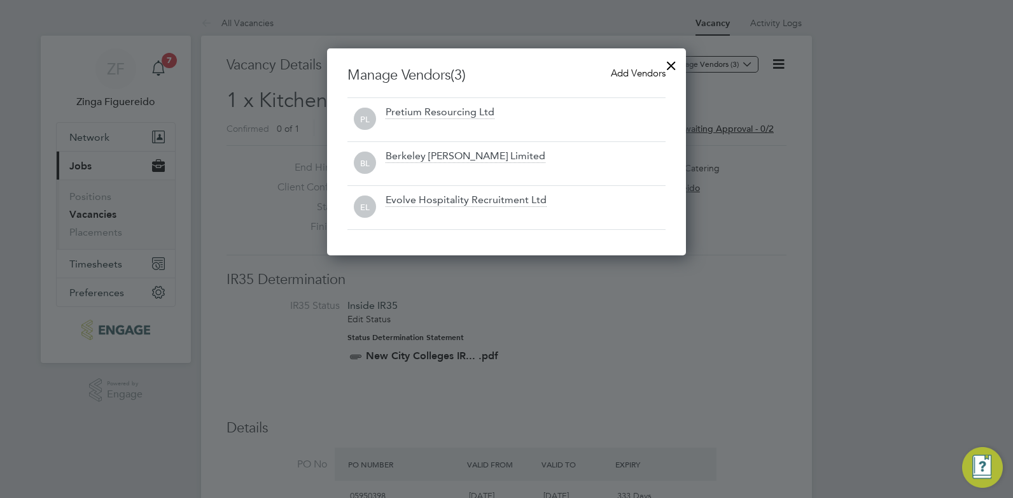
click at [671, 67] on div at bounding box center [671, 62] width 23 height 23
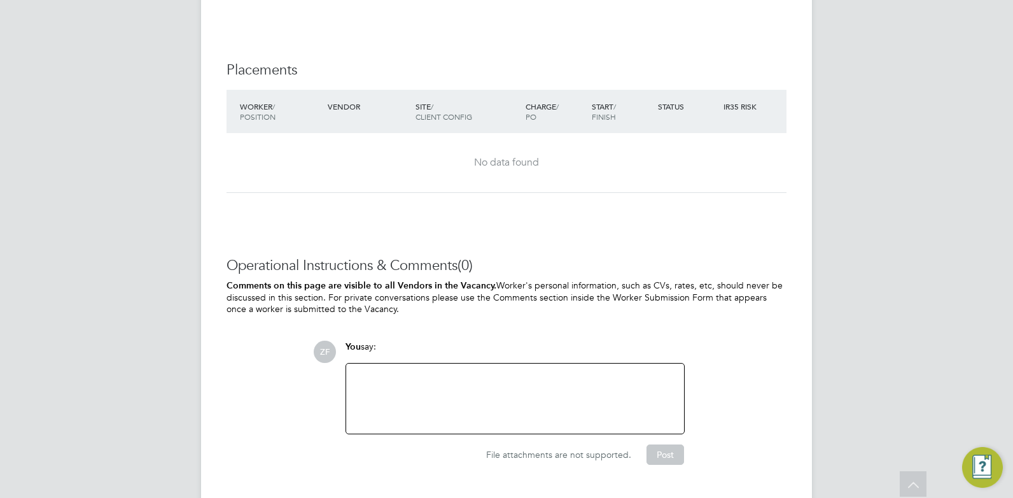
scroll to position [2545, 0]
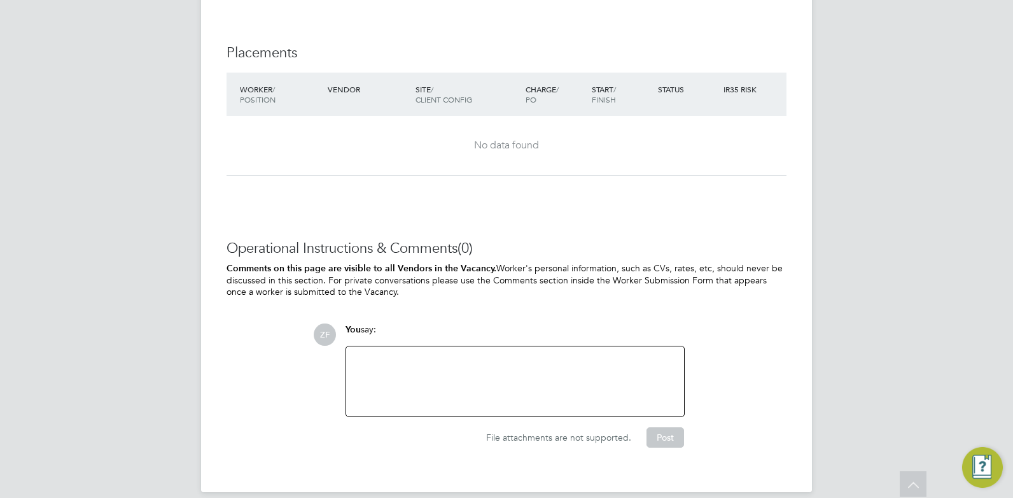
click at [393, 354] on div at bounding box center [515, 381] width 323 height 55
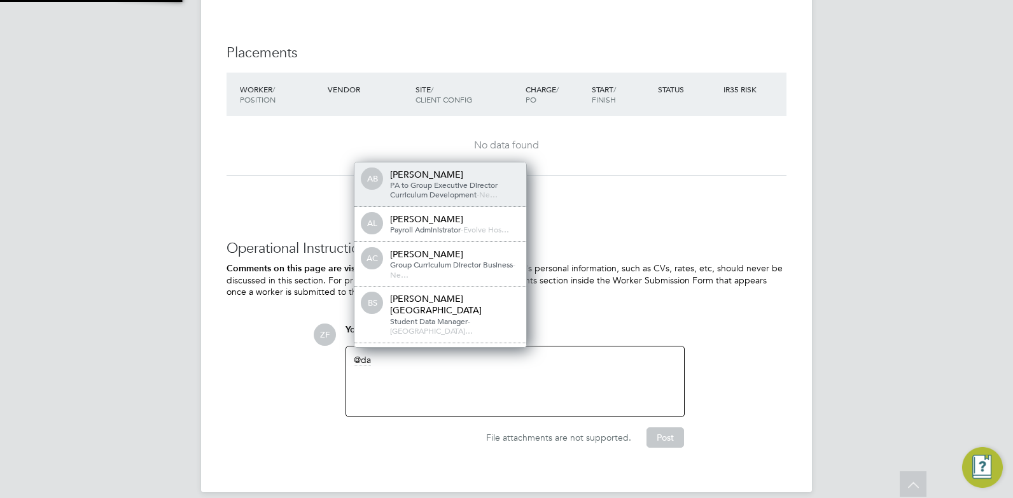
scroll to position [0, 0]
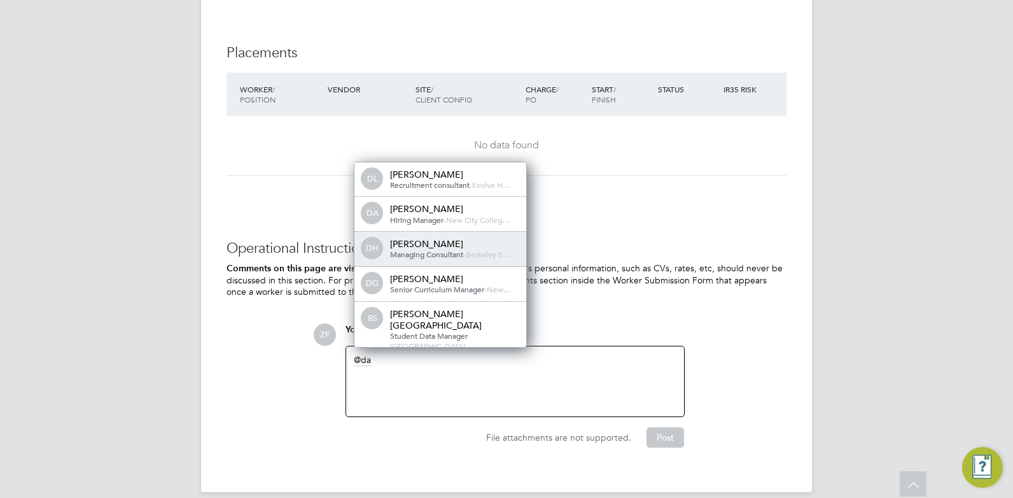
click at [436, 238] on div "[PERSON_NAME]" at bounding box center [453, 243] width 127 height 11
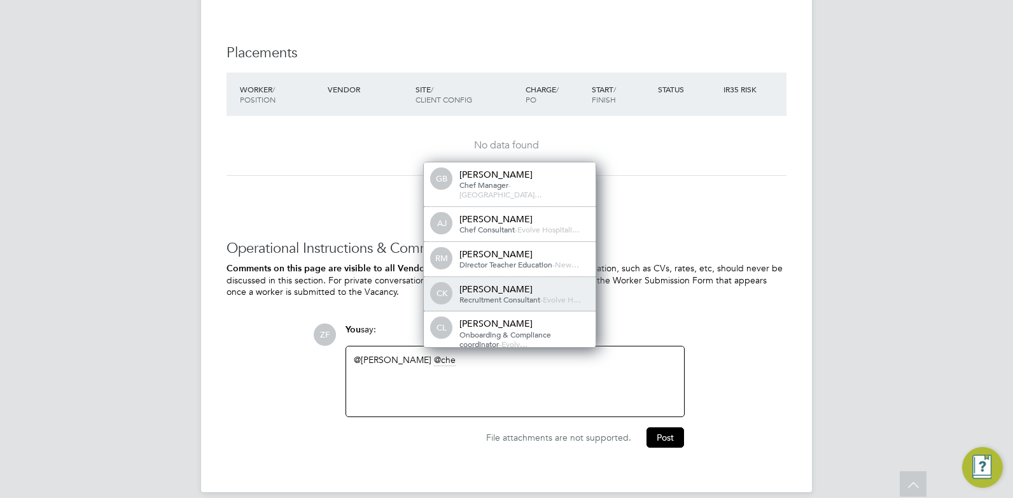
click at [519, 283] on div "[PERSON_NAME]" at bounding box center [522, 288] width 127 height 11
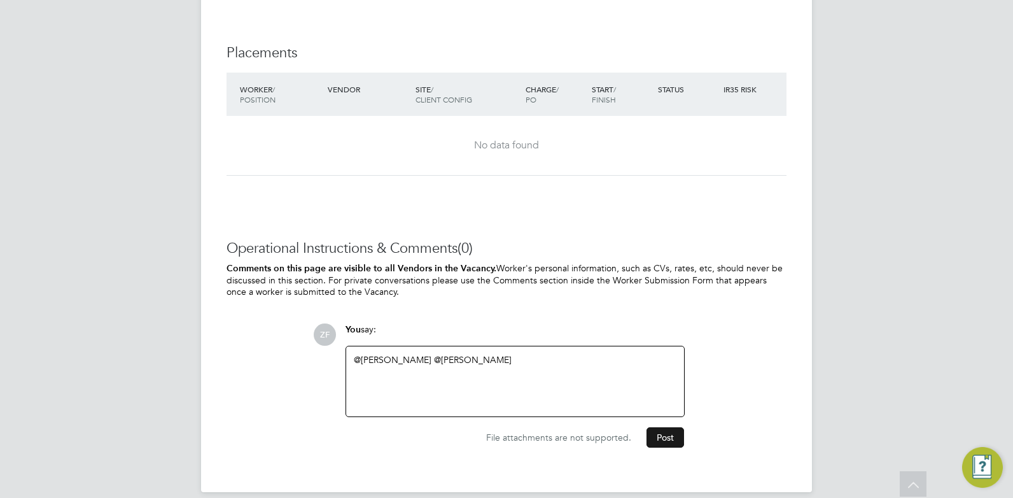
click at [666, 427] on button "Post" at bounding box center [665, 437] width 38 height 20
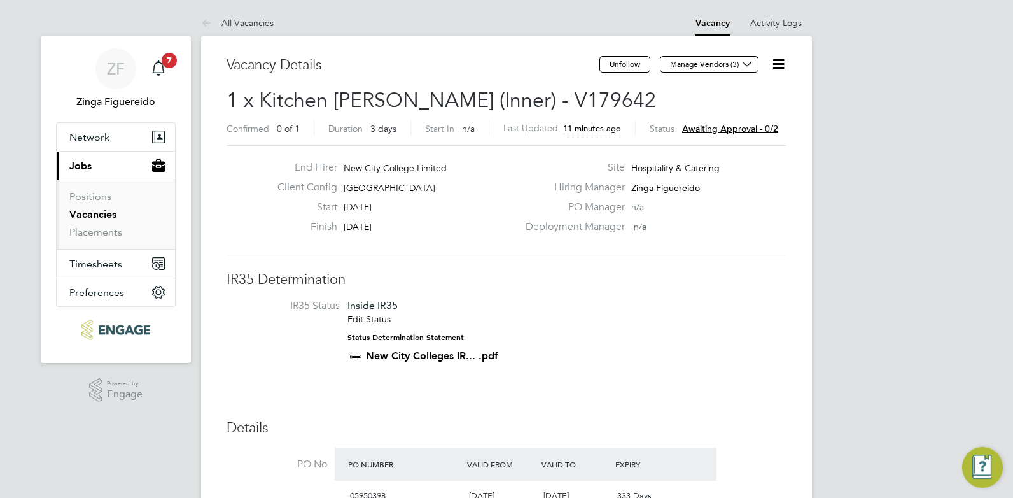
click at [99, 213] on link "Vacancies" at bounding box center [92, 214] width 47 height 12
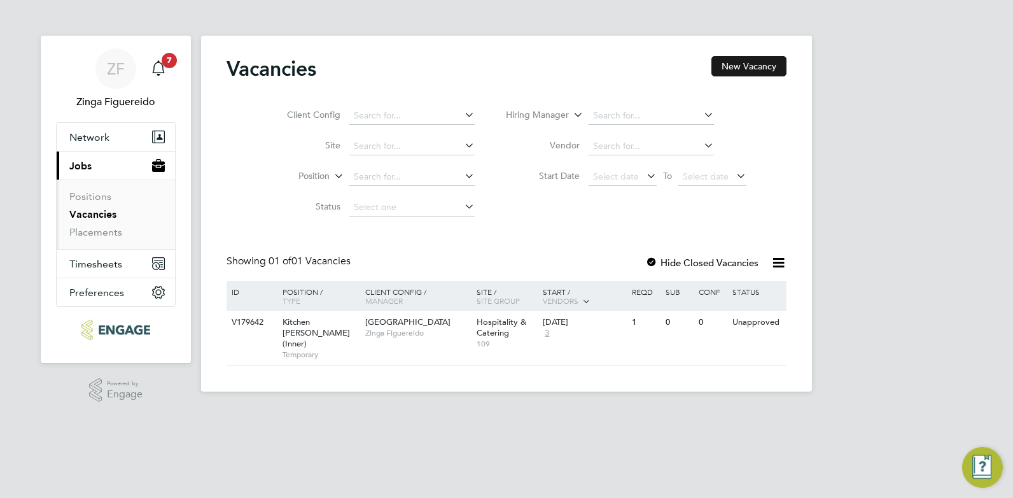
click at [750, 68] on button "New Vacancy" at bounding box center [748, 66] width 75 height 20
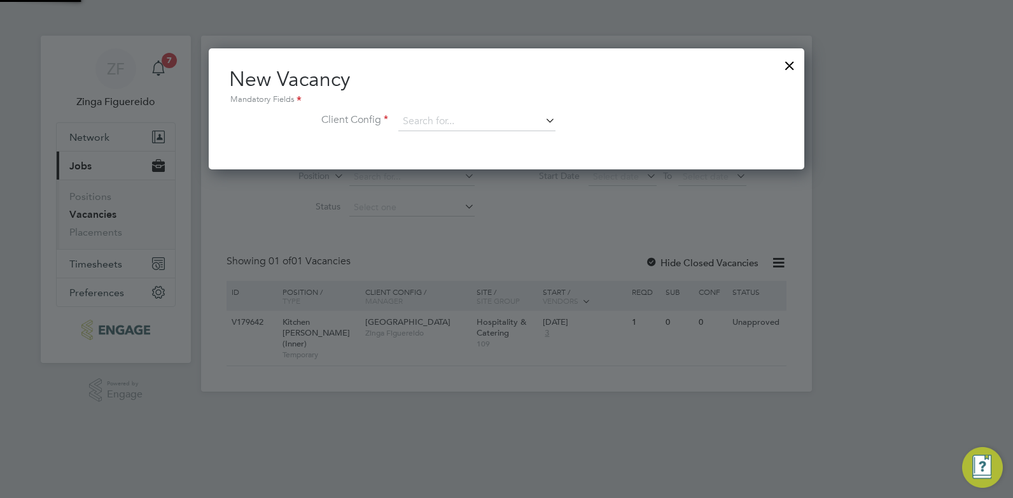
scroll to position [121, 596]
click at [543, 118] on icon at bounding box center [543, 120] width 0 height 18
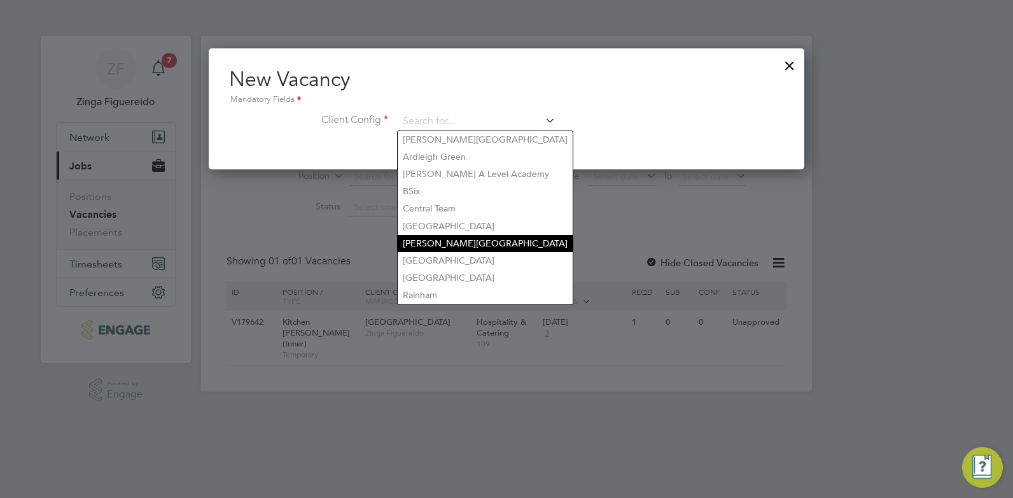
click at [458, 235] on li "[PERSON_NAME][GEOGRAPHIC_DATA]" at bounding box center [485, 243] width 175 height 17
type input "[PERSON_NAME][GEOGRAPHIC_DATA]"
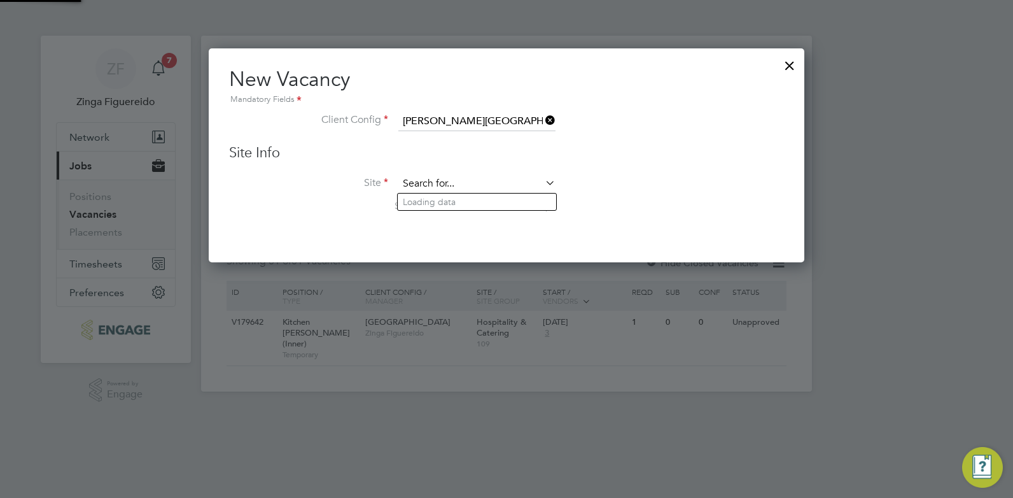
click at [505, 181] on input at bounding box center [476, 183] width 157 height 19
click at [477, 204] on b "Cater" at bounding box center [465, 202] width 23 height 11
type input "Hospitality & Catering"
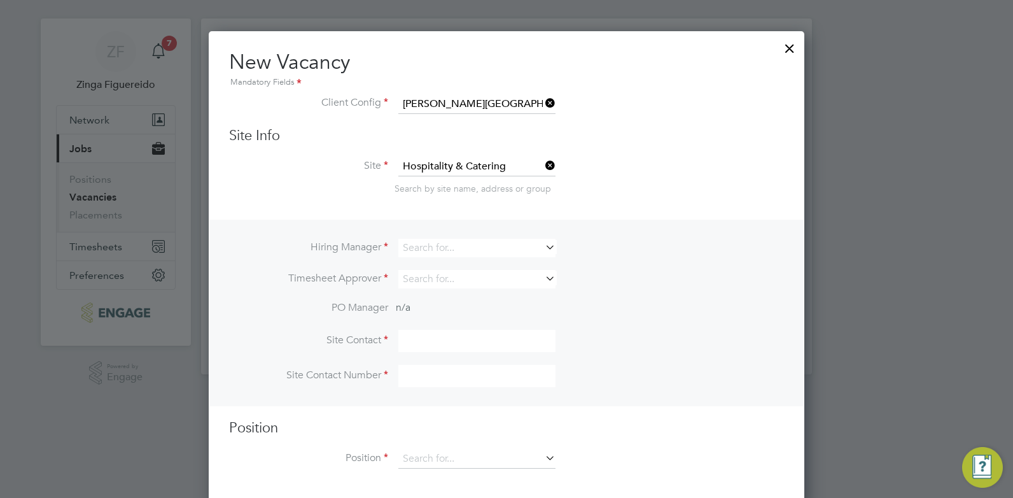
scroll to position [26, 0]
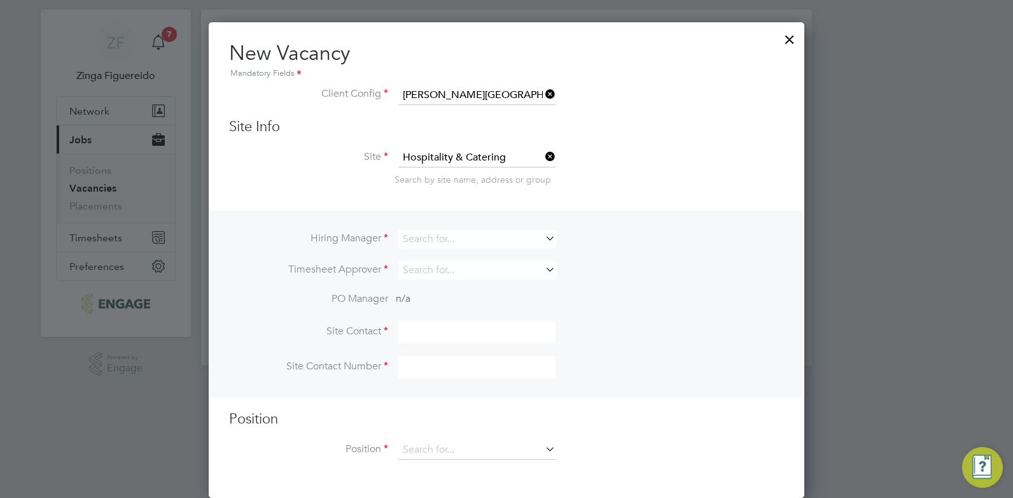
click at [543, 239] on icon at bounding box center [543, 238] width 0 height 18
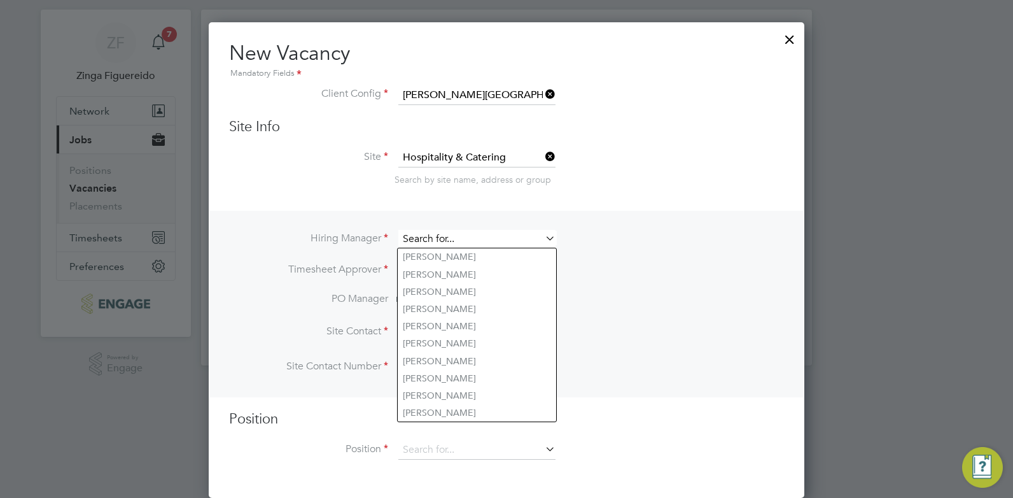
click at [511, 234] on input at bounding box center [476, 239] width 157 height 18
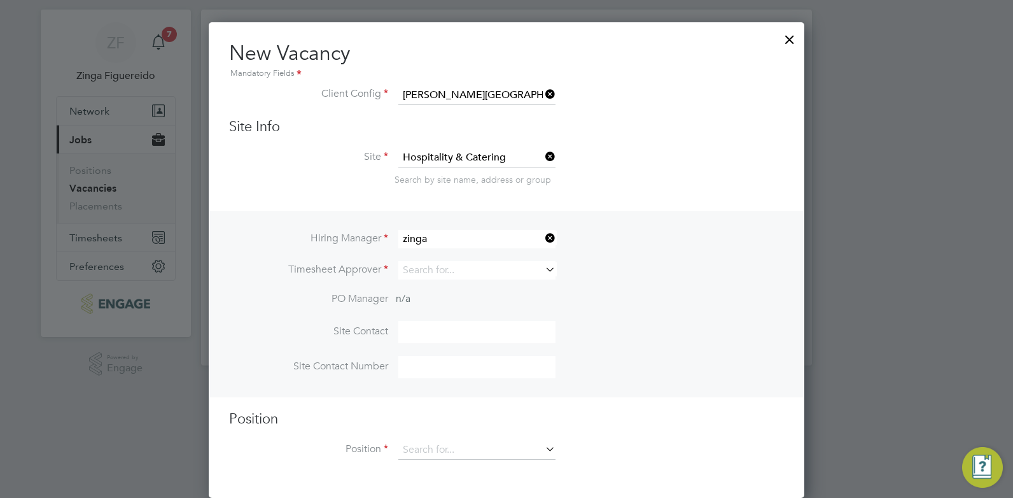
click at [490, 255] on li "Zinga Figuereido" at bounding box center [477, 256] width 158 height 17
type input "Zinga Figuereido"
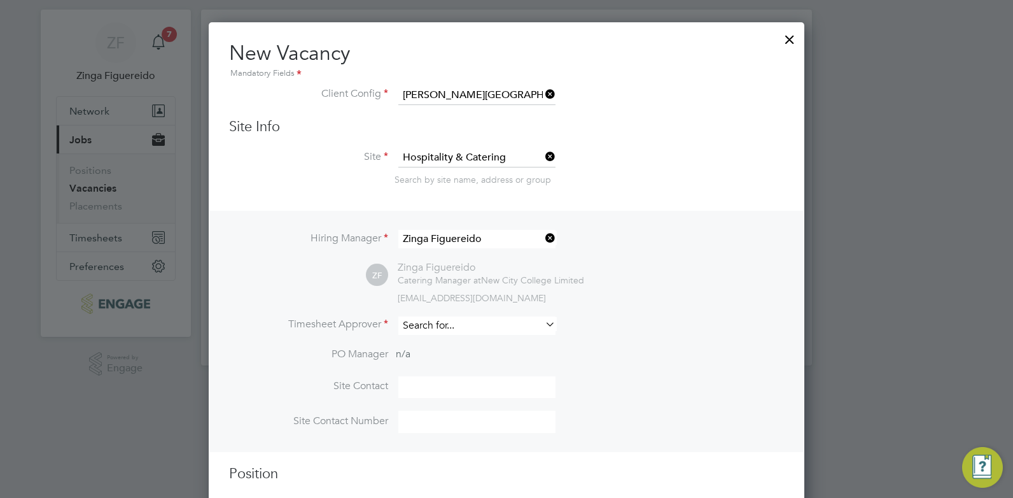
click at [491, 324] on input at bounding box center [476, 325] width 157 height 18
click at [485, 342] on li "Zinga Figuereido" at bounding box center [477, 343] width 158 height 17
type input "Zinga Figuereido"
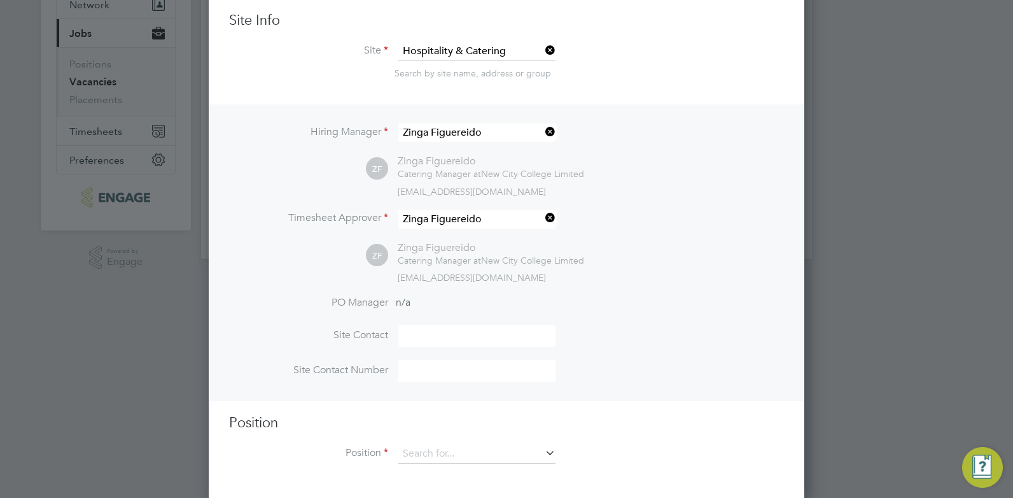
scroll to position [137, 0]
click at [543, 447] on icon at bounding box center [543, 449] width 0 height 18
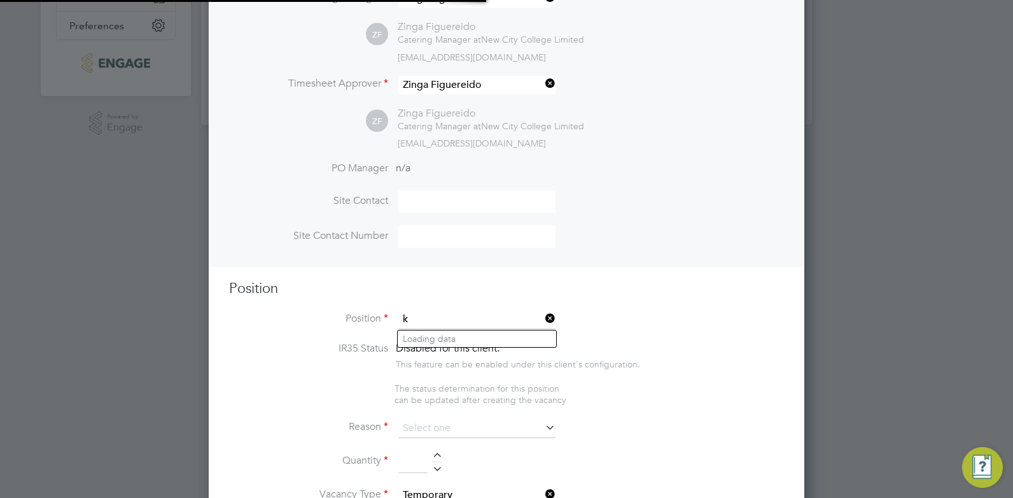
scroll to position [1960, 596]
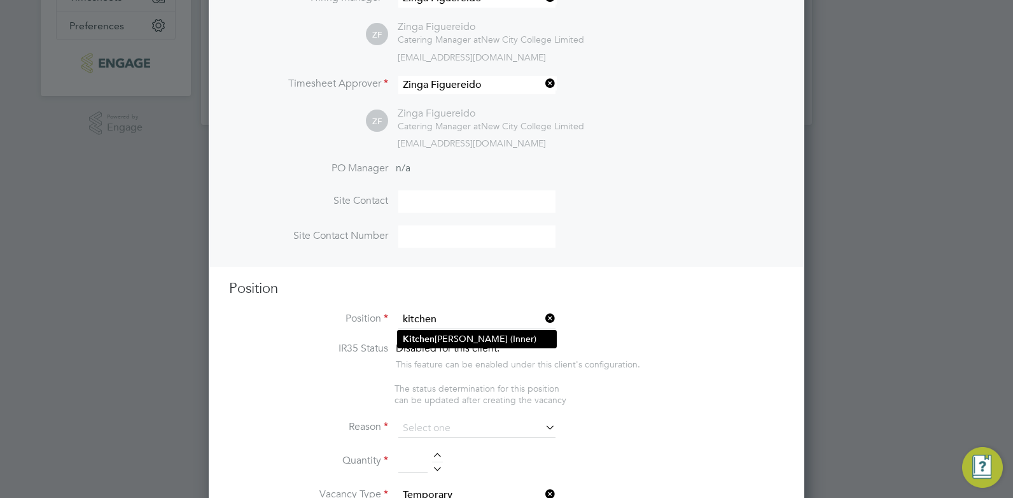
click at [454, 341] on li "Kitchen [PERSON_NAME] (Inner)" at bounding box center [477, 338] width 158 height 17
type input "Kitchen [PERSON_NAME] (Inner)"
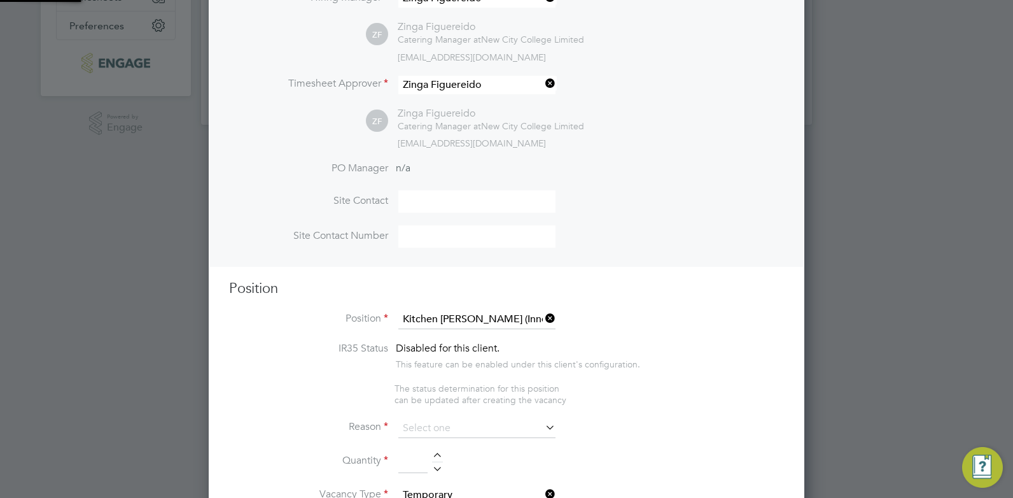
type textarea "**LOREMIP DO SIT:** · Am cons adi elitsed doe temp in utlab etdol ma a enima, m…"
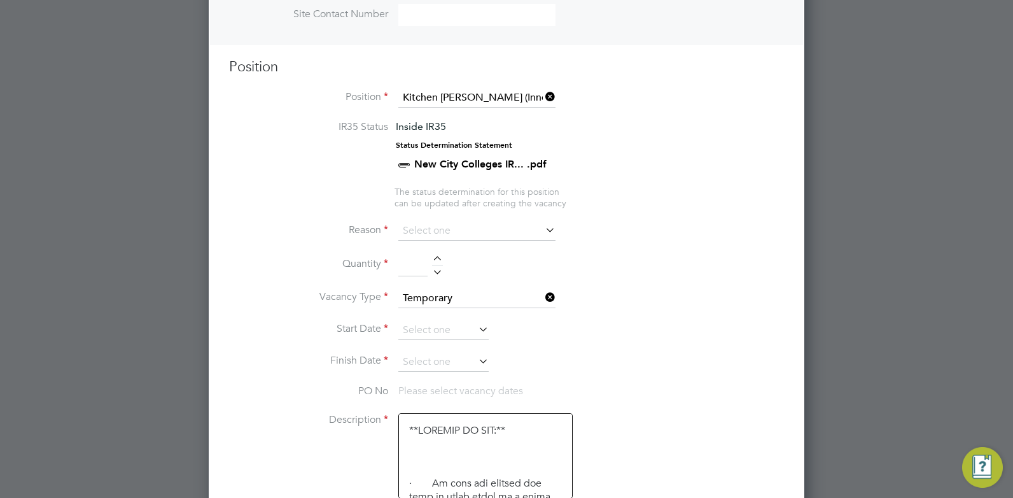
scroll to position [521, 0]
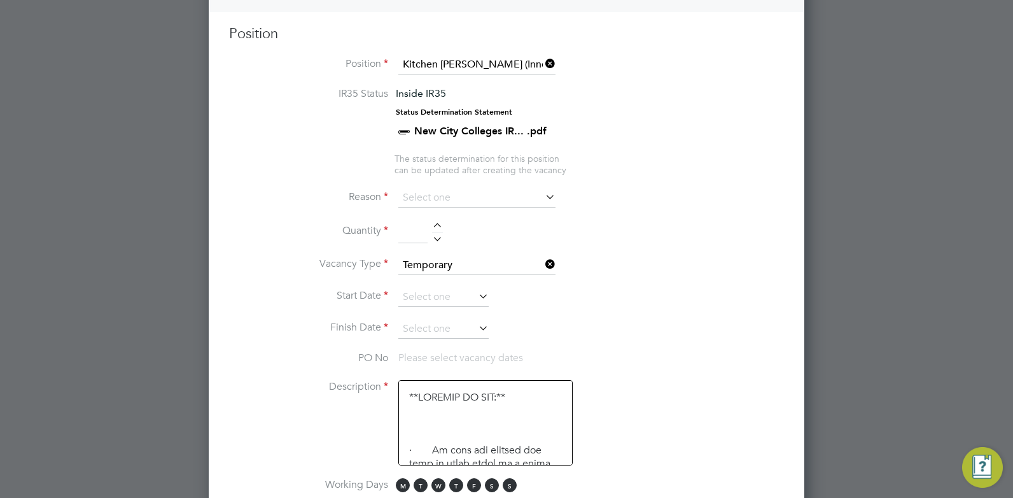
click at [543, 193] on icon at bounding box center [543, 197] width 0 height 18
click at [489, 197] on input at bounding box center [476, 197] width 157 height 19
click at [497, 332] on li "Replacement" at bounding box center [477, 333] width 158 height 17
type input "Replacement"
click at [435, 222] on li "Quantity" at bounding box center [506, 238] width 555 height 36
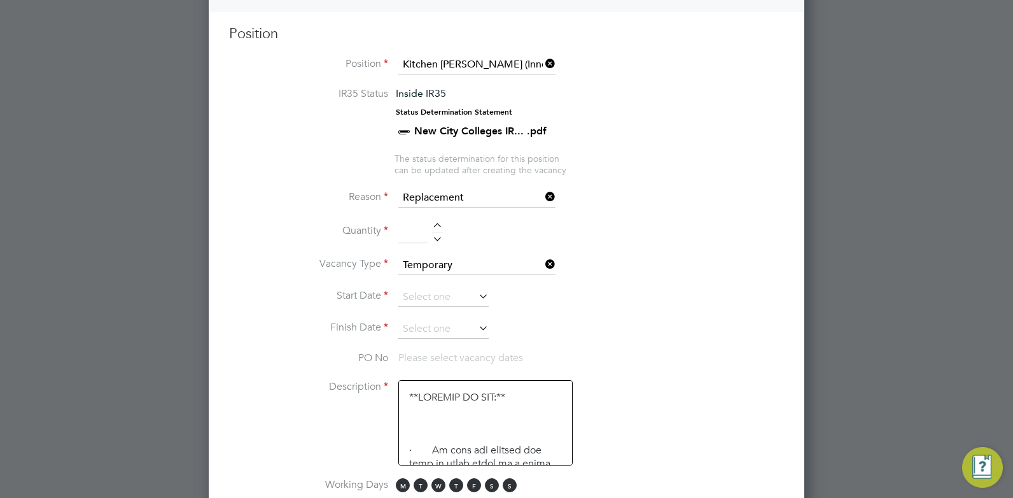
click at [437, 226] on div at bounding box center [437, 227] width 11 height 9
type input "1"
click at [606, 244] on li "Quantity 1" at bounding box center [506, 238] width 555 height 36
click at [476, 297] on icon at bounding box center [476, 296] width 0 height 18
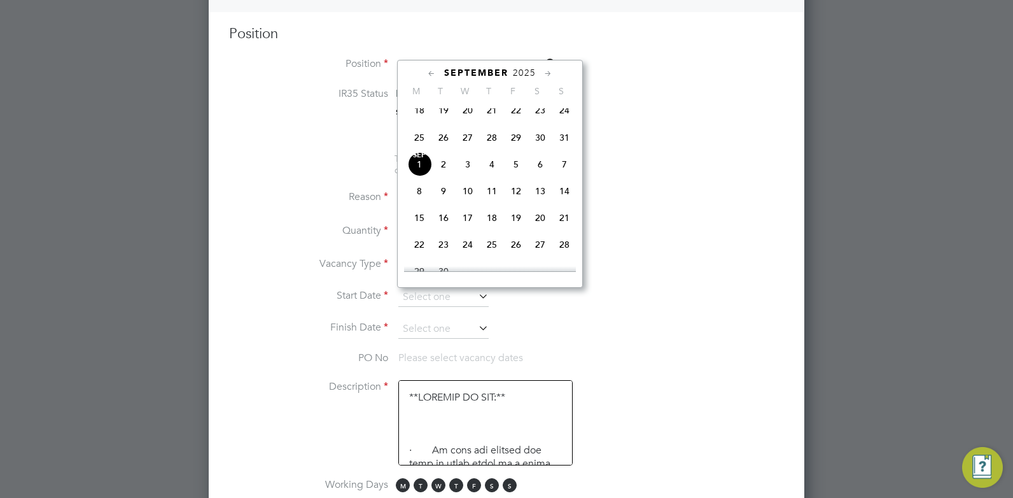
click at [466, 176] on span "3" at bounding box center [468, 164] width 24 height 24
type input "[DATE]"
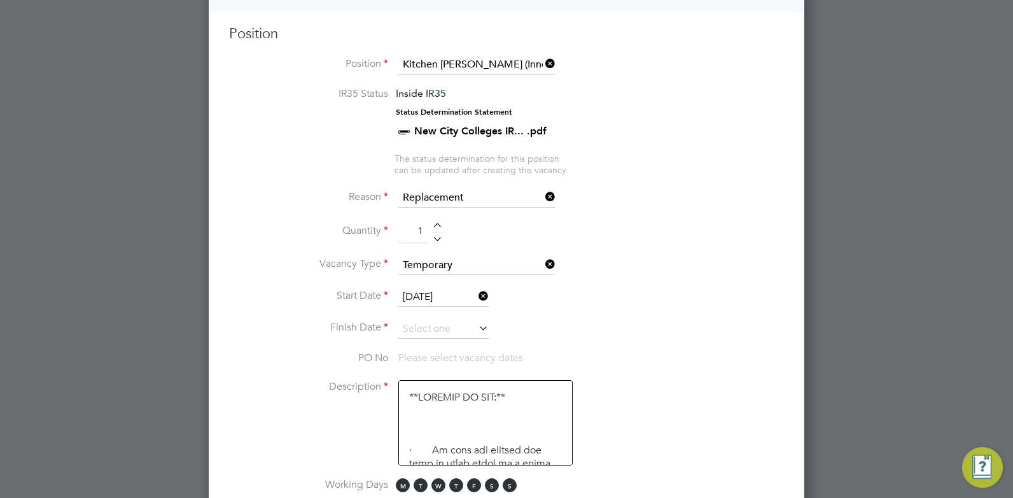
click at [476, 327] on icon at bounding box center [476, 328] width 0 height 18
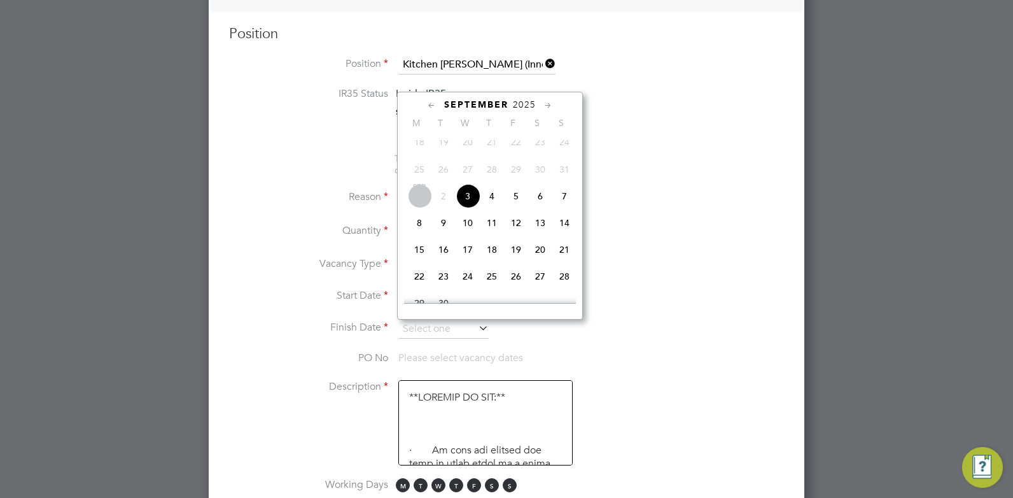
click at [519, 207] on span "5" at bounding box center [516, 196] width 24 height 24
type input "[DATE]"
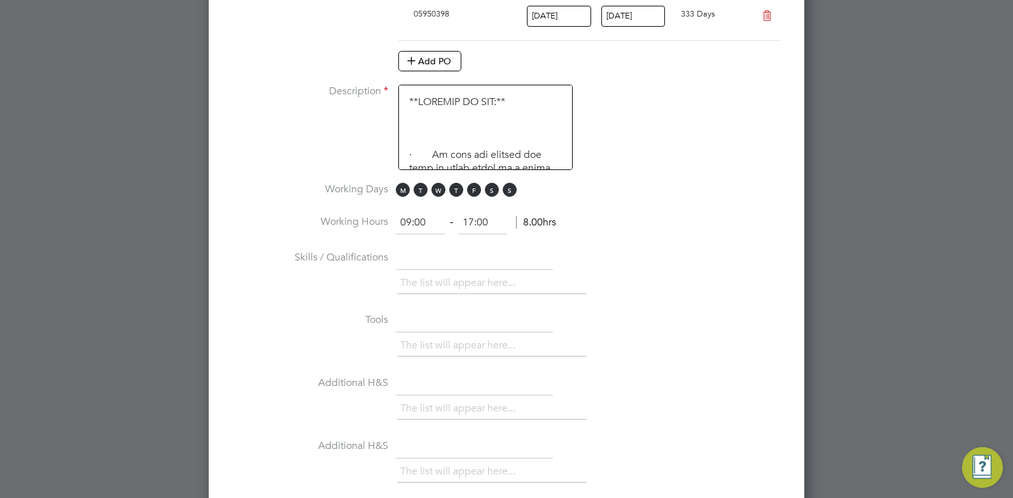
scroll to position [903, 0]
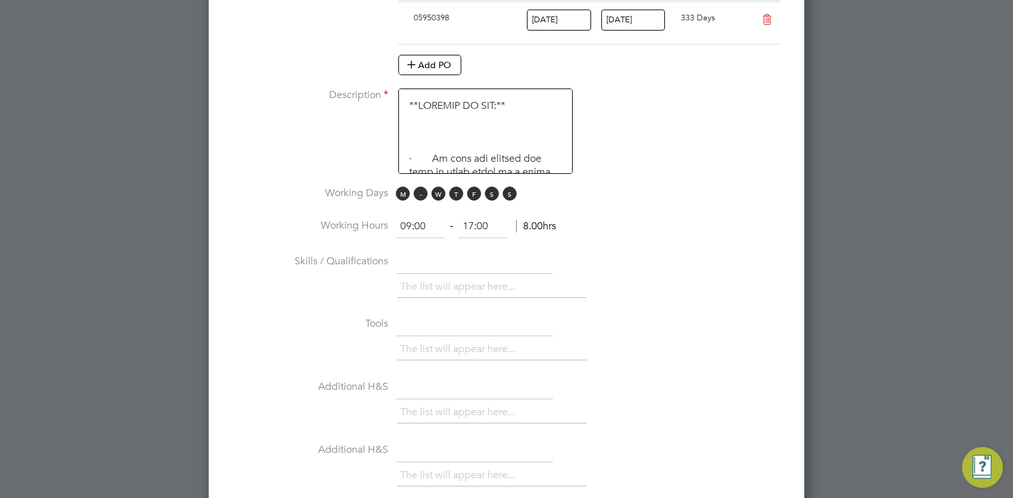
drag, startPoint x: 400, startPoint y: 193, endPoint x: 416, endPoint y: 195, distance: 16.0
click at [401, 193] on span "M" at bounding box center [403, 193] width 14 height 14
click at [417, 195] on span "T" at bounding box center [421, 193] width 14 height 14
click at [508, 193] on span "S" at bounding box center [510, 193] width 14 height 14
click at [494, 195] on span "S" at bounding box center [492, 193] width 14 height 14
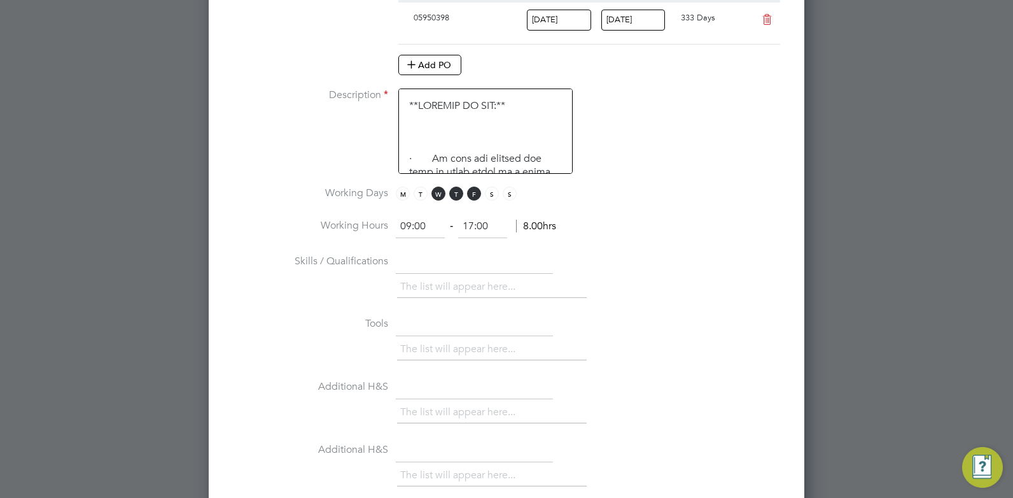
click at [473, 225] on input "17:00" at bounding box center [482, 226] width 49 height 23
type input "16:00"
click at [588, 246] on li "Working Hours 09:00 ‐ 16:00 8.00hrs" at bounding box center [506, 233] width 555 height 36
click at [410, 223] on input "09:00" at bounding box center [420, 226] width 49 height 23
click at [421, 223] on input "08:00" at bounding box center [420, 226] width 49 height 23
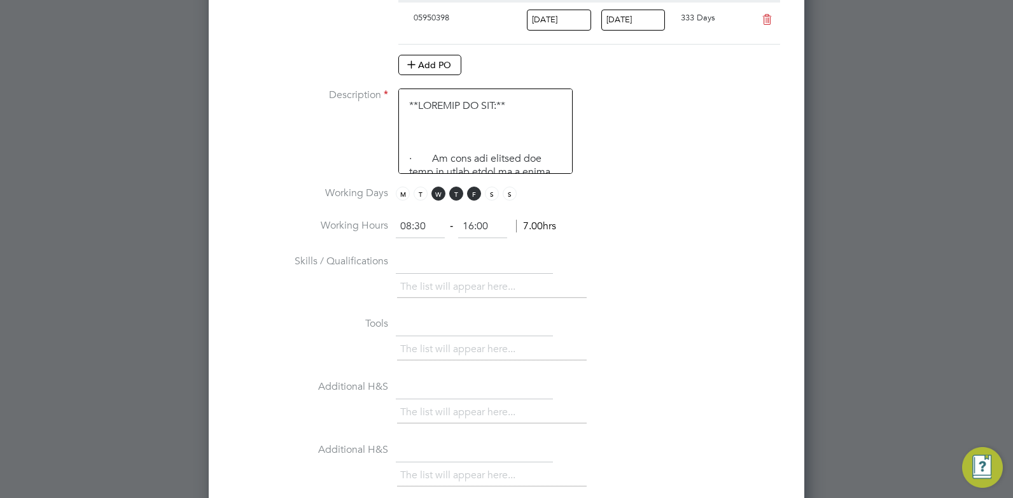
type input "08:30"
click at [473, 224] on input "16:00" at bounding box center [482, 226] width 49 height 23
click at [482, 225] on input "15:00" at bounding box center [482, 226] width 49 height 23
type input "15:30"
click at [611, 255] on li "Skills / Qualifications The list will appear here..." at bounding box center [506, 282] width 555 height 63
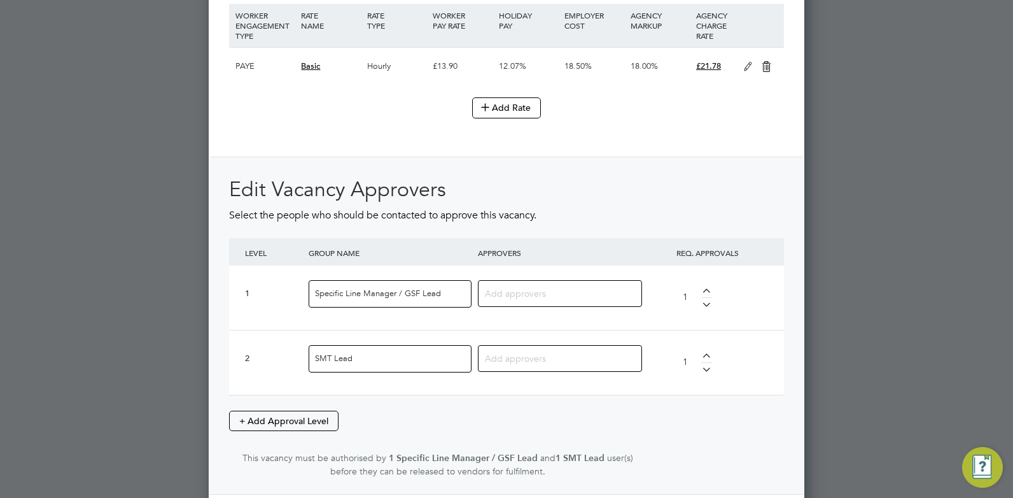
scroll to position [1539, 0]
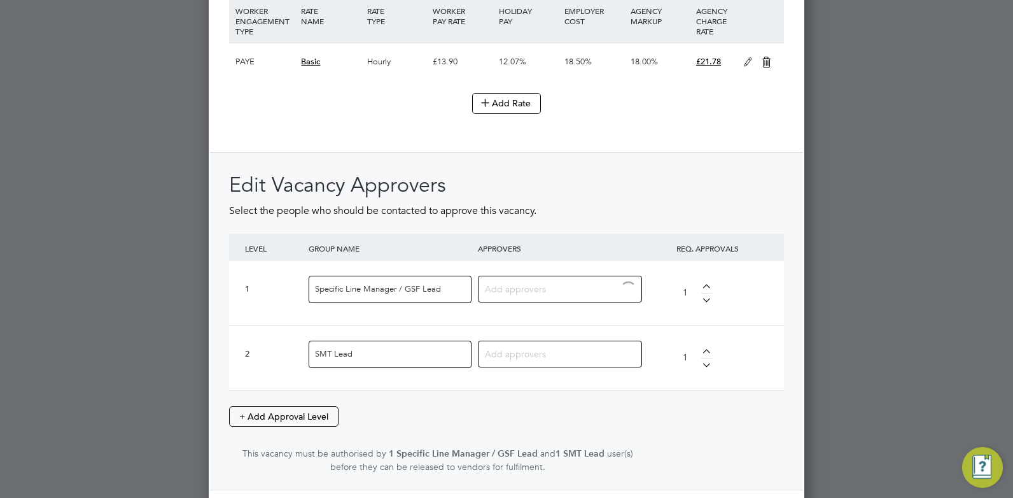
click at [500, 290] on input at bounding box center [555, 288] width 141 height 17
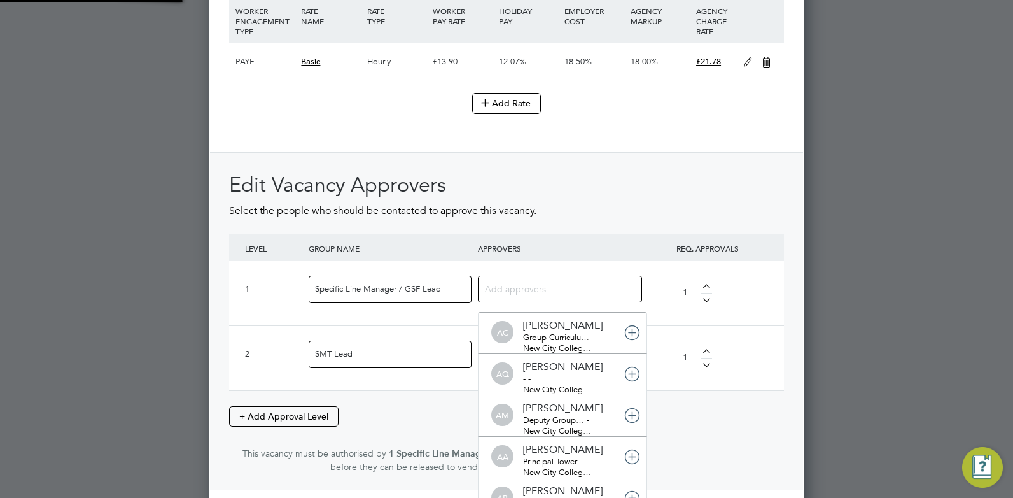
scroll to position [13, 90]
type input "[PERSON_NAME]"
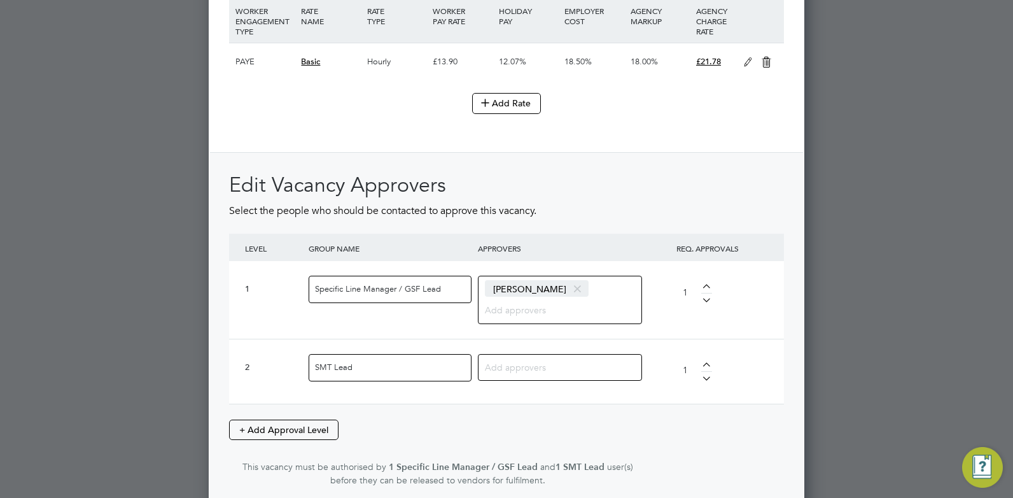
scroll to position [6, 6]
click at [542, 372] on input at bounding box center [555, 366] width 141 height 17
type input "[PERSON_NAME]"
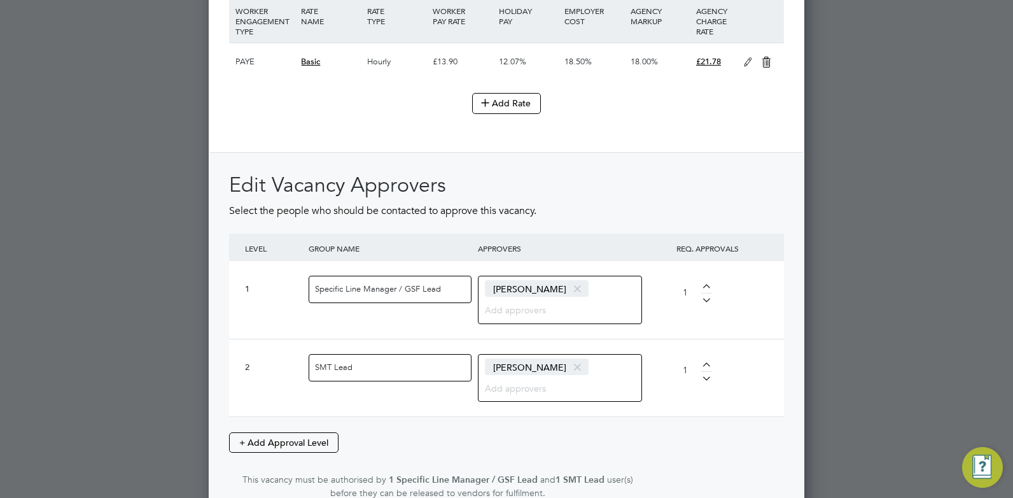
click at [650, 410] on div "2 SMT Lead [PERSON_NAME] 1" at bounding box center [506, 378] width 555 height 78
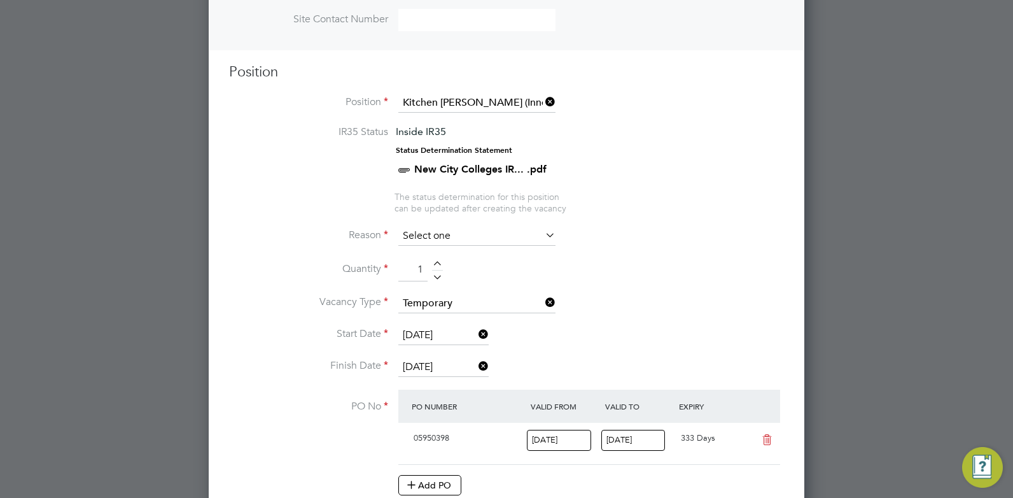
click at [497, 235] on input at bounding box center [476, 236] width 157 height 19
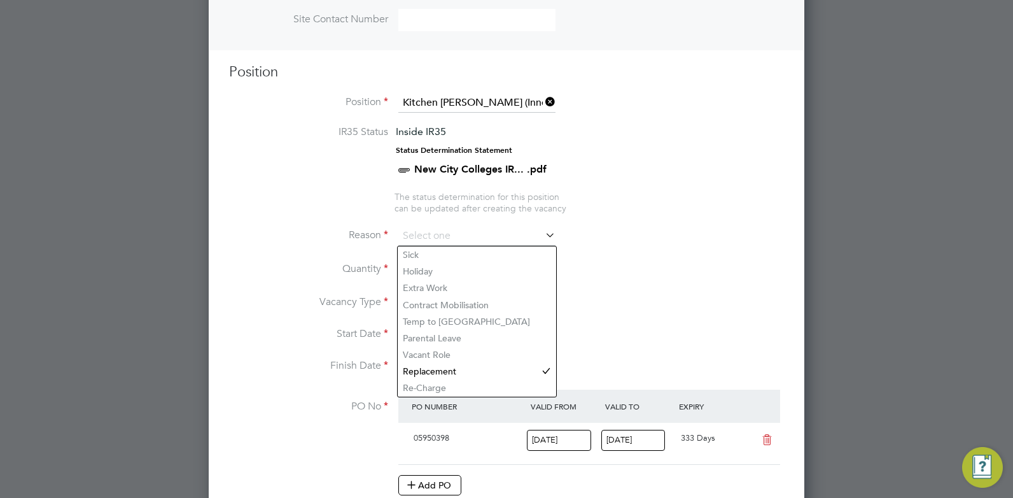
click at [615, 272] on li "Quantity 1" at bounding box center [506, 276] width 555 height 36
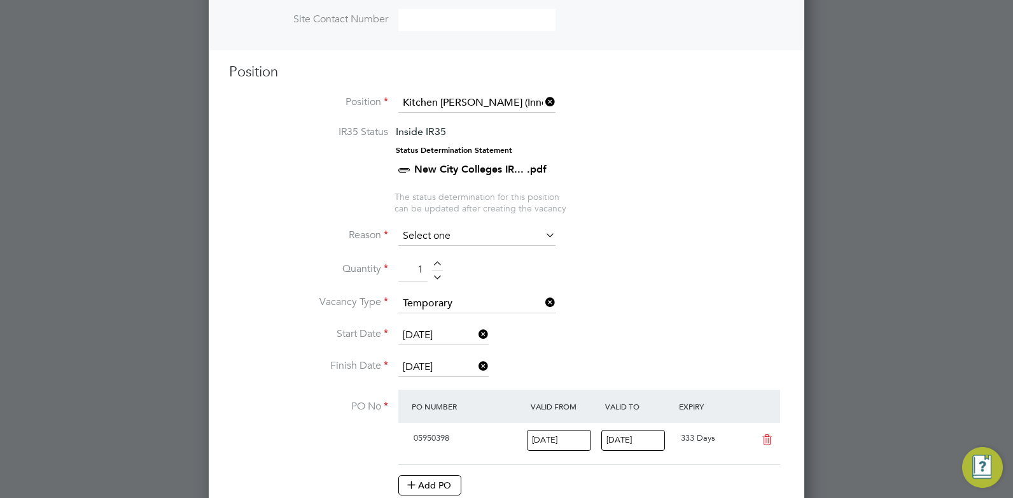
click at [433, 231] on input at bounding box center [476, 236] width 157 height 19
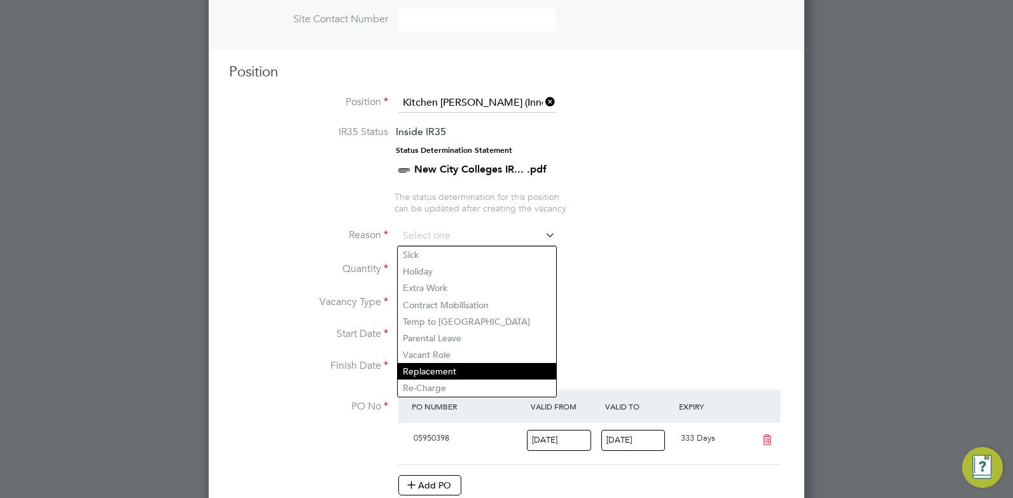
click at [464, 368] on li "Replacement" at bounding box center [477, 371] width 158 height 17
type input "Replacement"
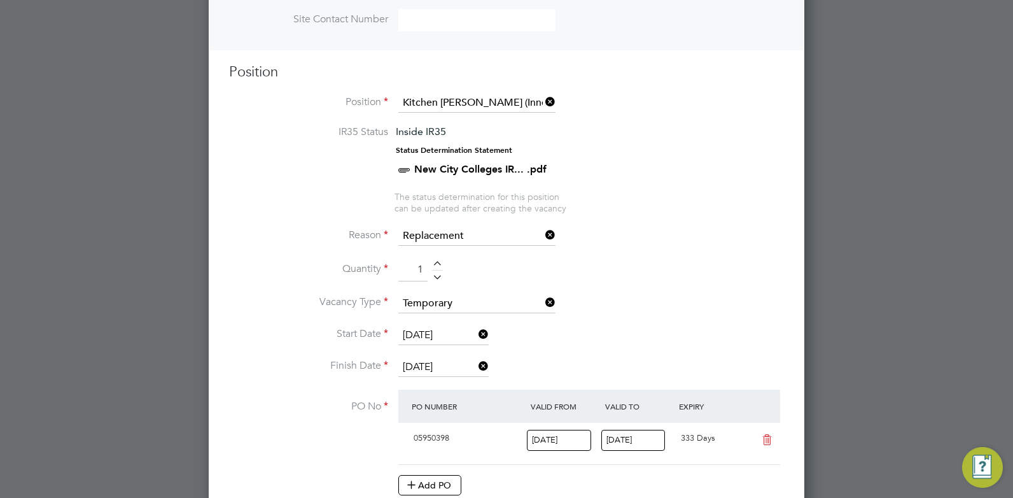
click at [609, 348] on li "Start Date [DATE]" at bounding box center [506, 342] width 555 height 32
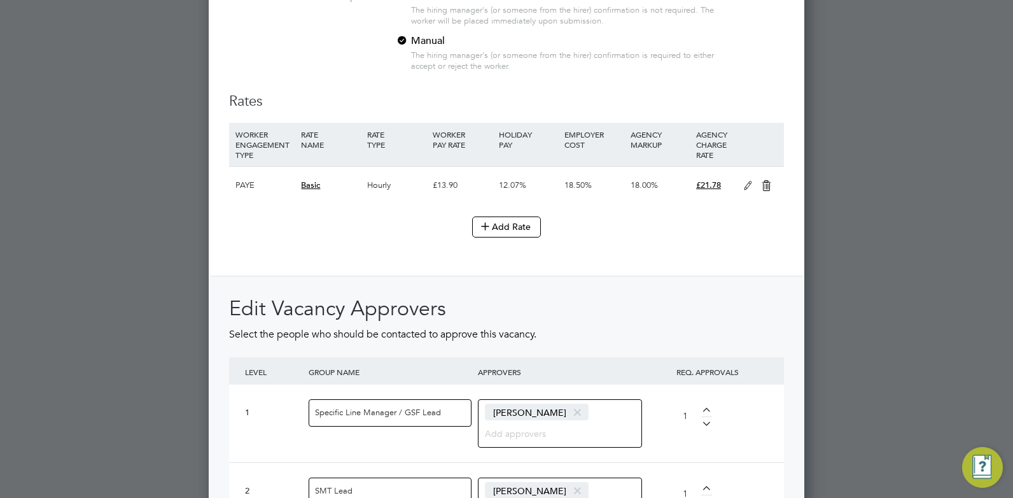
scroll to position [1628, 0]
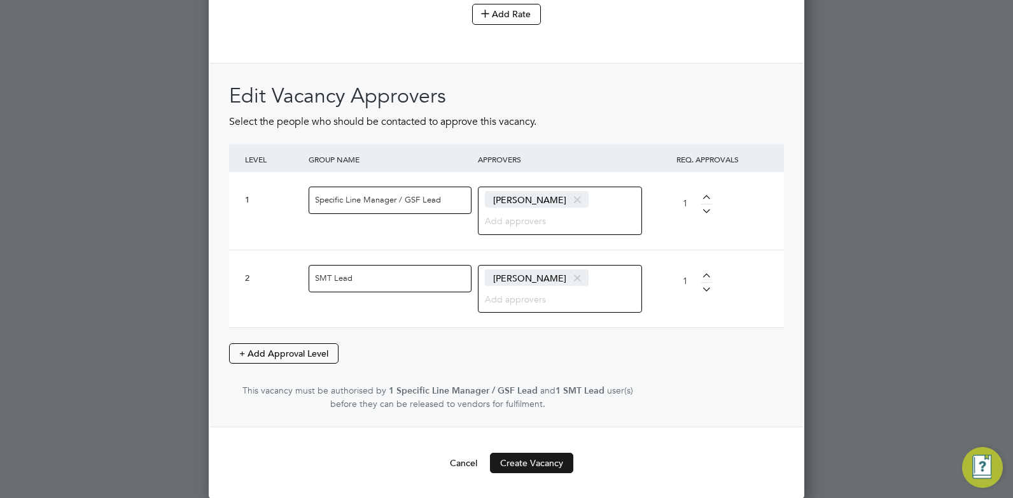
click at [553, 462] on button "Create Vacancy" at bounding box center [531, 462] width 83 height 20
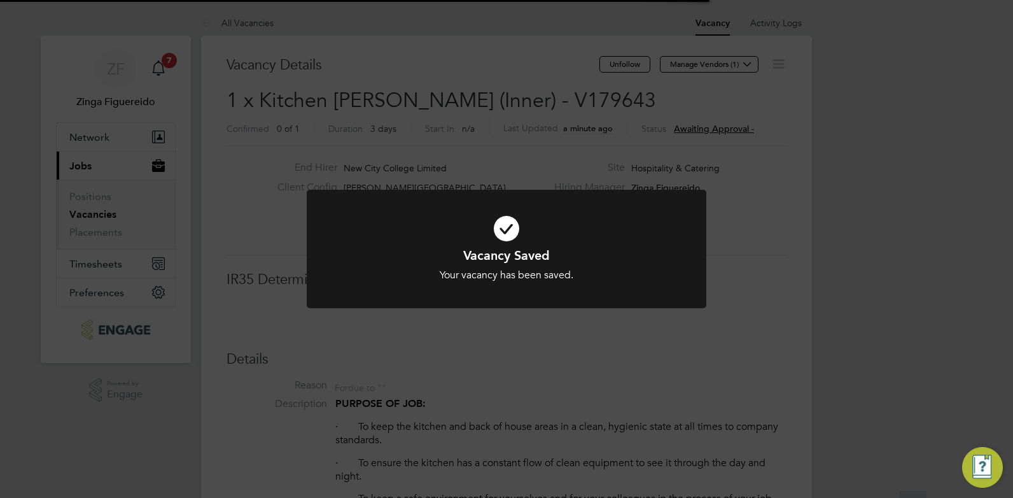
scroll to position [6, 6]
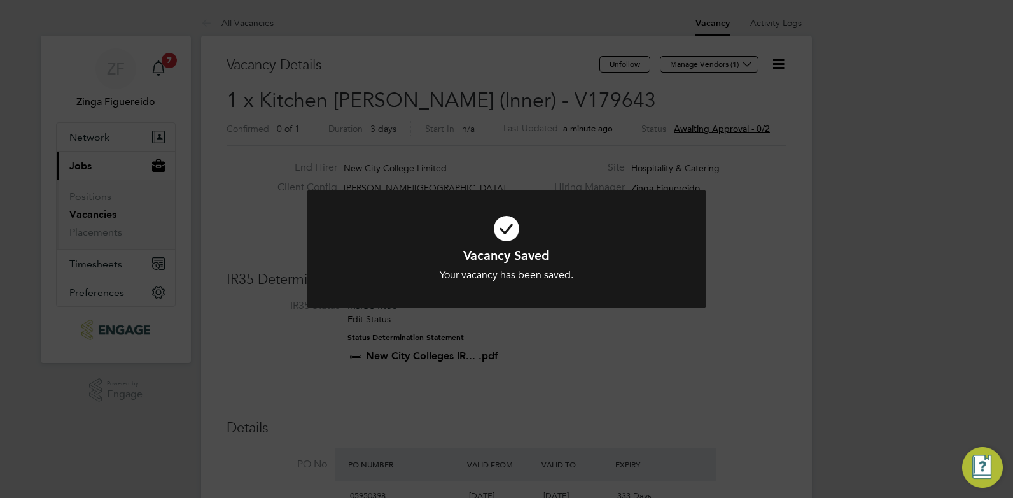
click at [702, 95] on div "Vacancy Saved Your vacancy has been saved. Cancel Okay" at bounding box center [506, 249] width 1013 height 498
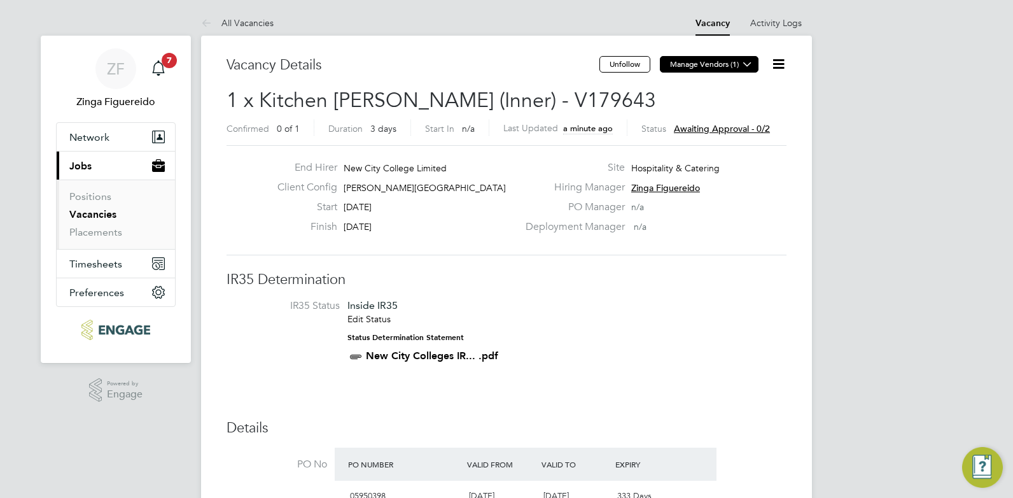
click at [702, 63] on button "Manage Vendors (1)" at bounding box center [709, 64] width 99 height 17
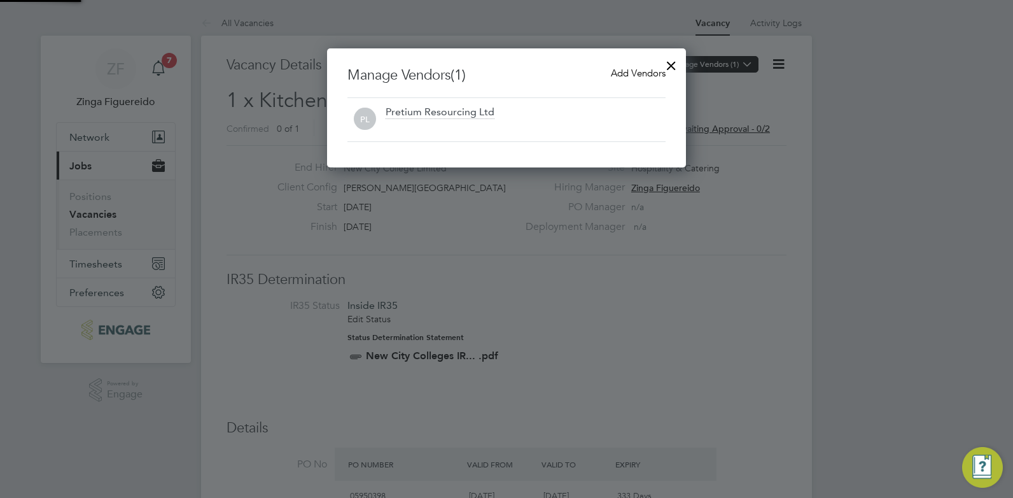
scroll to position [119, 360]
click at [631, 71] on span "Add Vendors" at bounding box center [638, 73] width 55 height 12
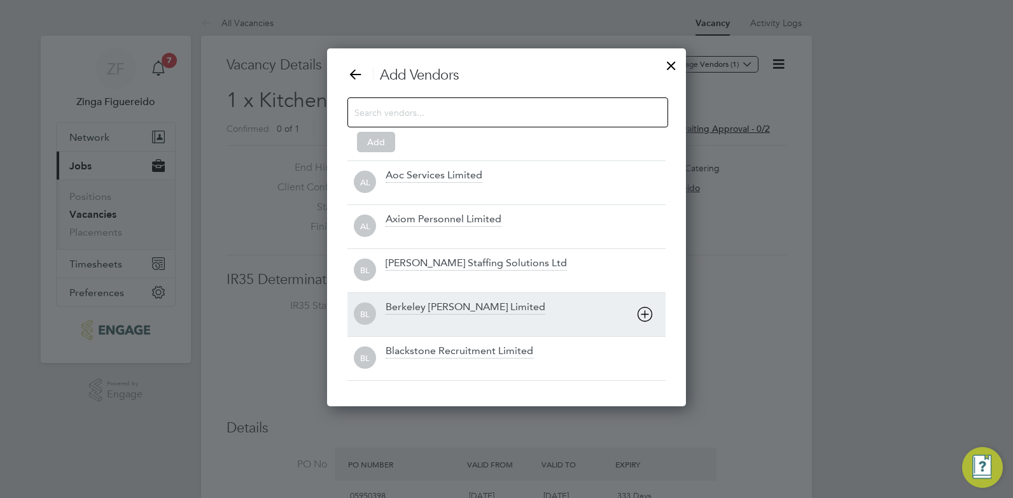
click at [440, 302] on div "Berkeley [PERSON_NAME] Limited" at bounding box center [466, 307] width 160 height 14
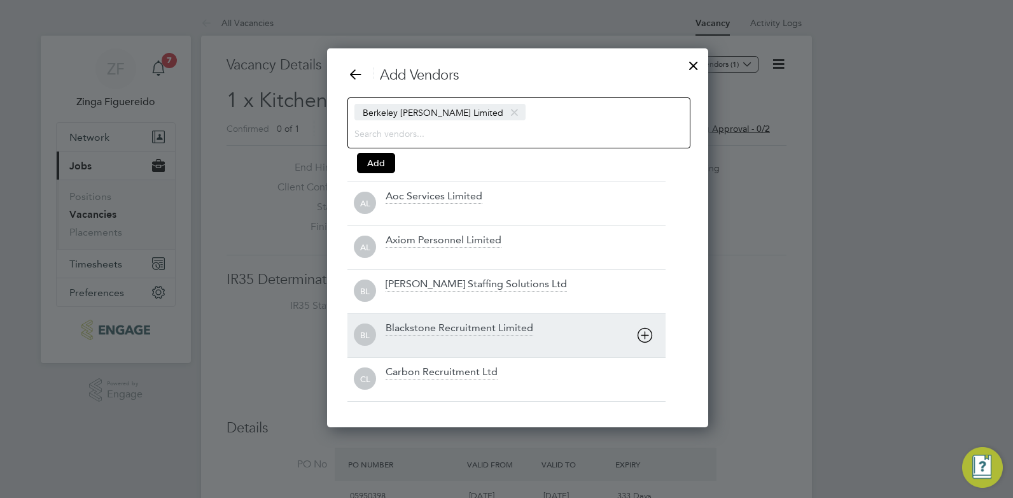
scroll to position [379, 360]
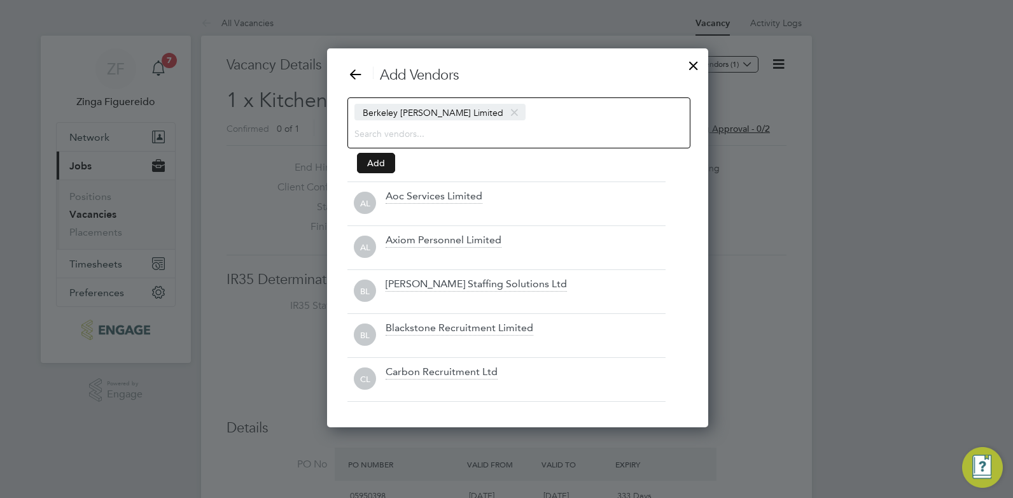
click at [374, 157] on button "Add" at bounding box center [376, 163] width 38 height 20
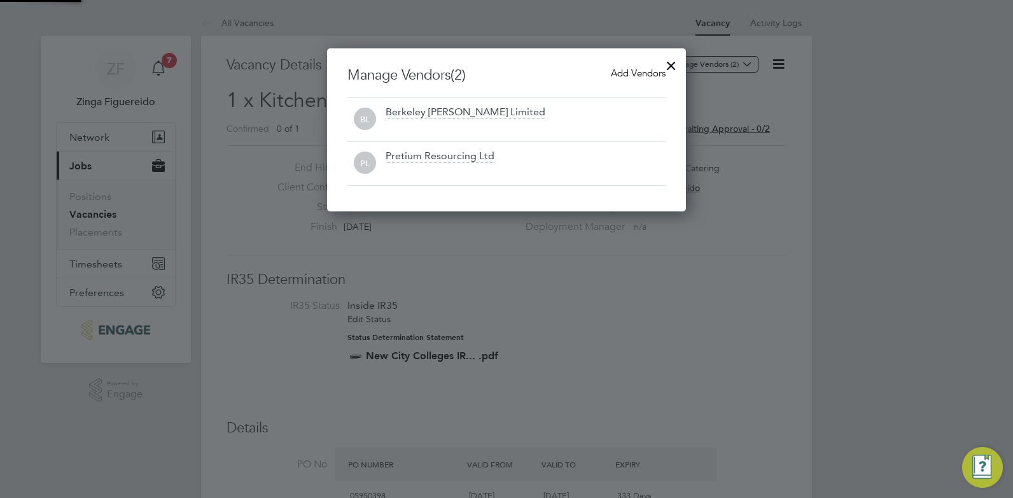
scroll to position [163, 360]
click at [635, 67] on div "Add Vendors" at bounding box center [638, 73] width 55 height 14
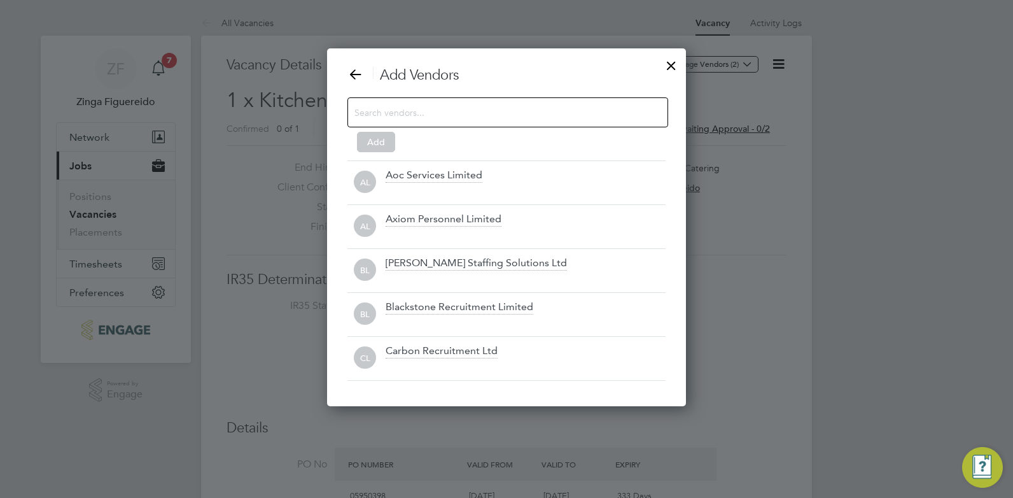
scroll to position [358, 360]
click at [373, 106] on input at bounding box center [497, 112] width 286 height 17
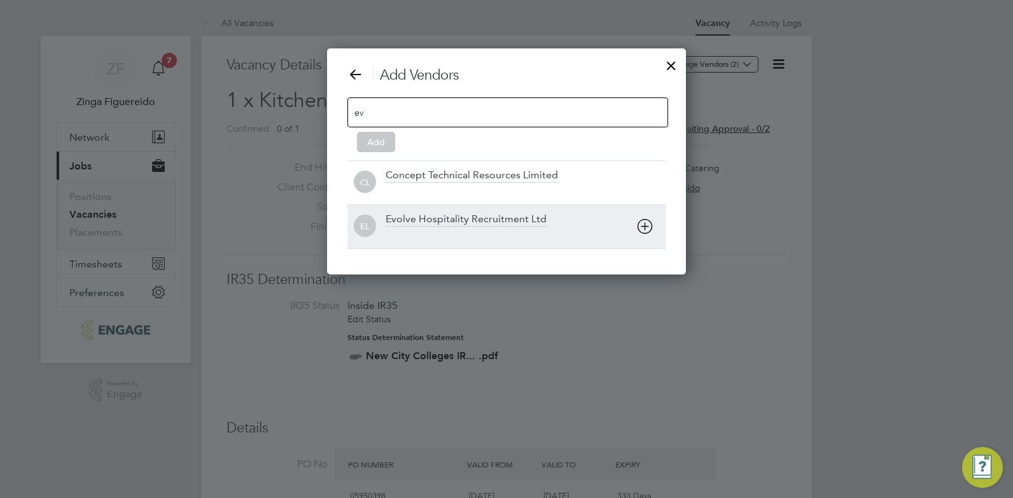
type input "ev"
click at [464, 219] on div "Evolve Hospitality Recruitment Ltd" at bounding box center [466, 220] width 161 height 14
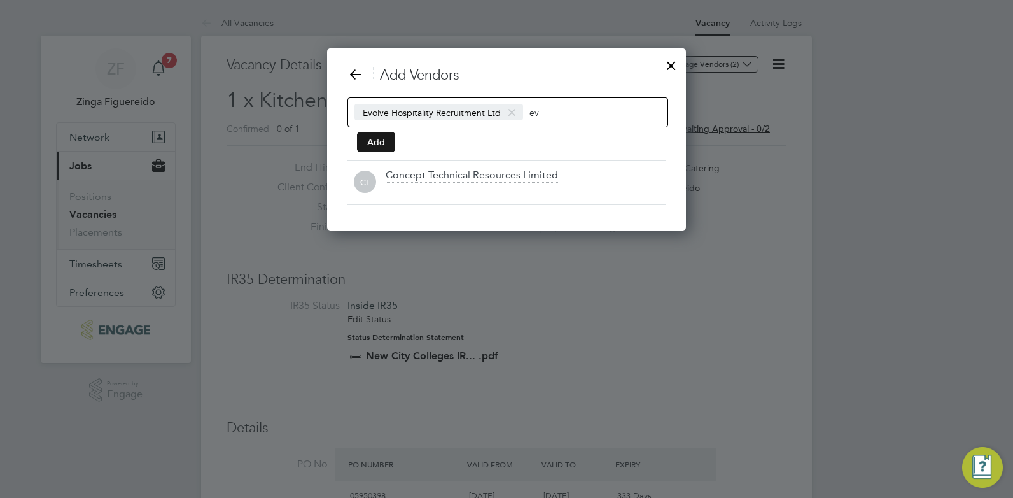
click at [370, 139] on button "Add" at bounding box center [376, 142] width 38 height 20
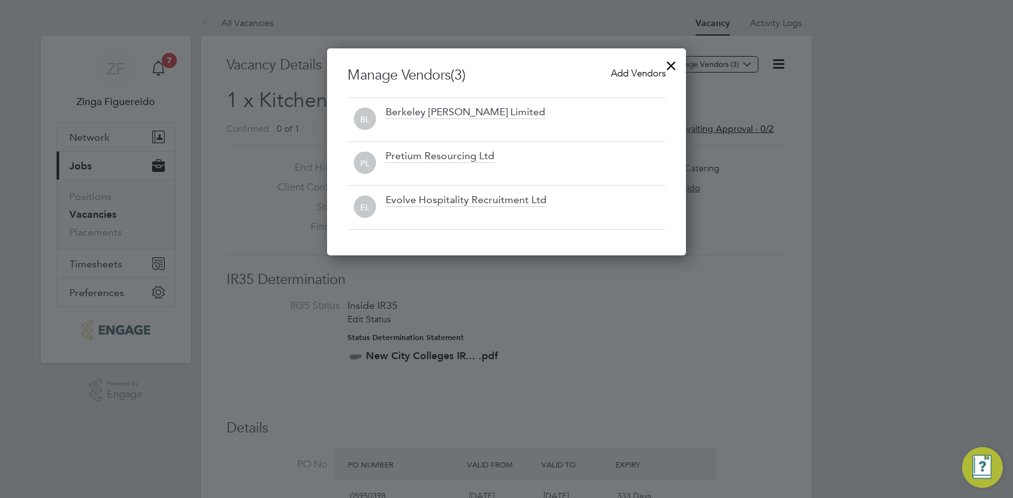
click at [676, 64] on div at bounding box center [671, 62] width 23 height 23
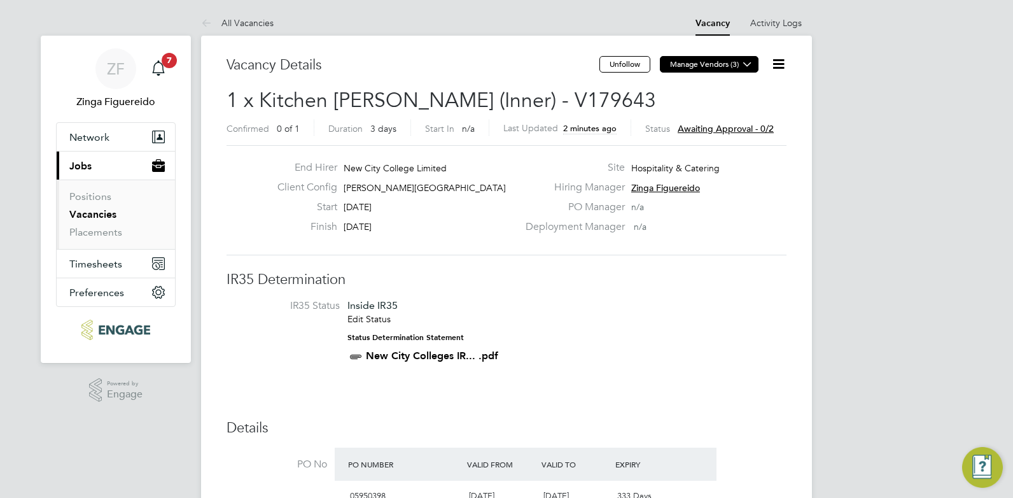
click at [746, 64] on icon at bounding box center [748, 64] width 10 height 10
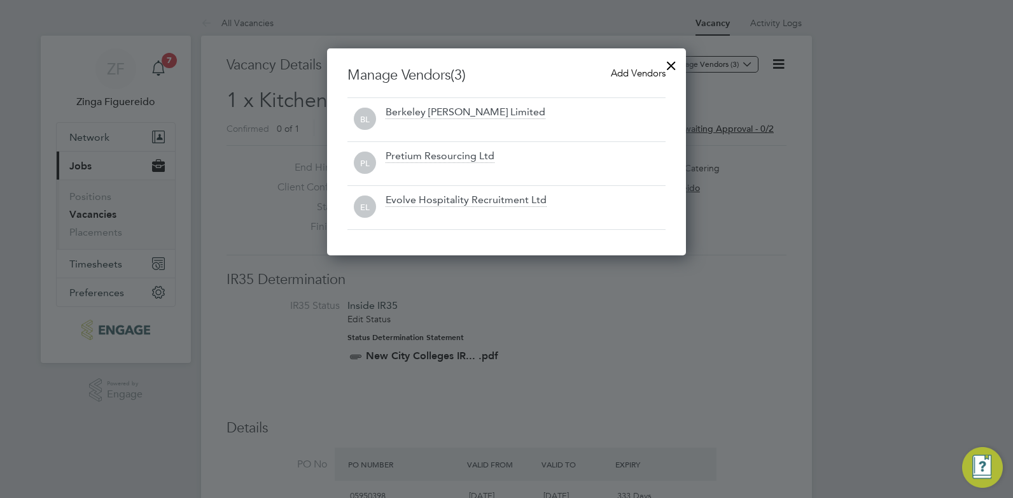
click at [797, 242] on div at bounding box center [506, 249] width 1013 height 498
click at [672, 65] on div at bounding box center [671, 62] width 23 height 23
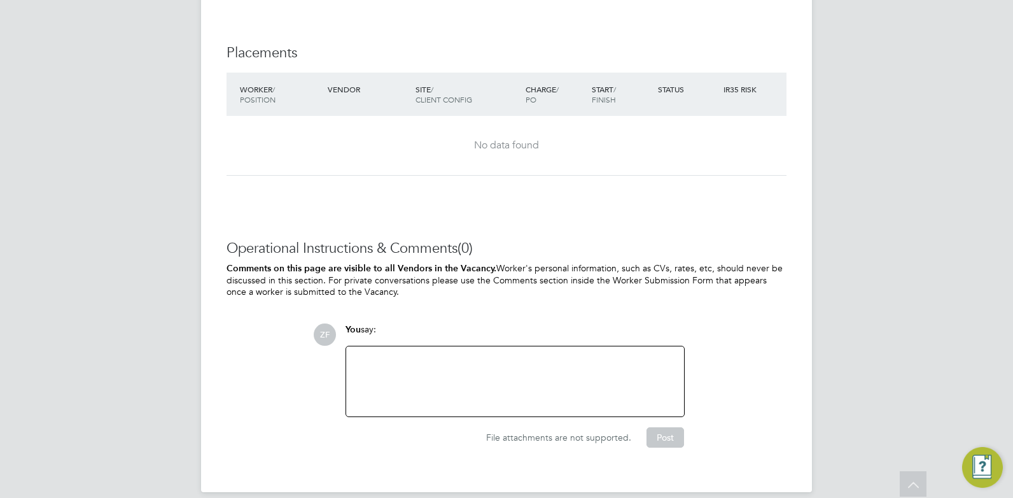
click at [388, 354] on div at bounding box center [515, 381] width 323 height 55
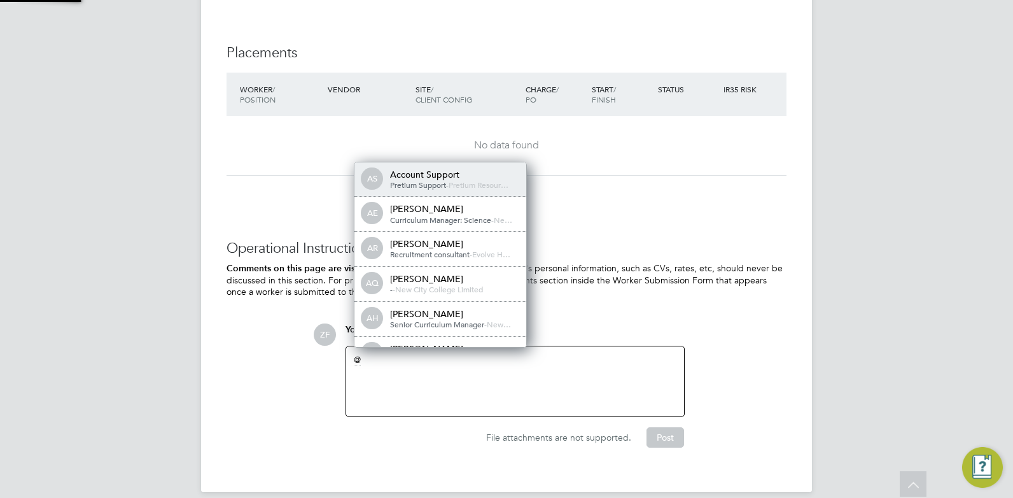
scroll to position [10, 128]
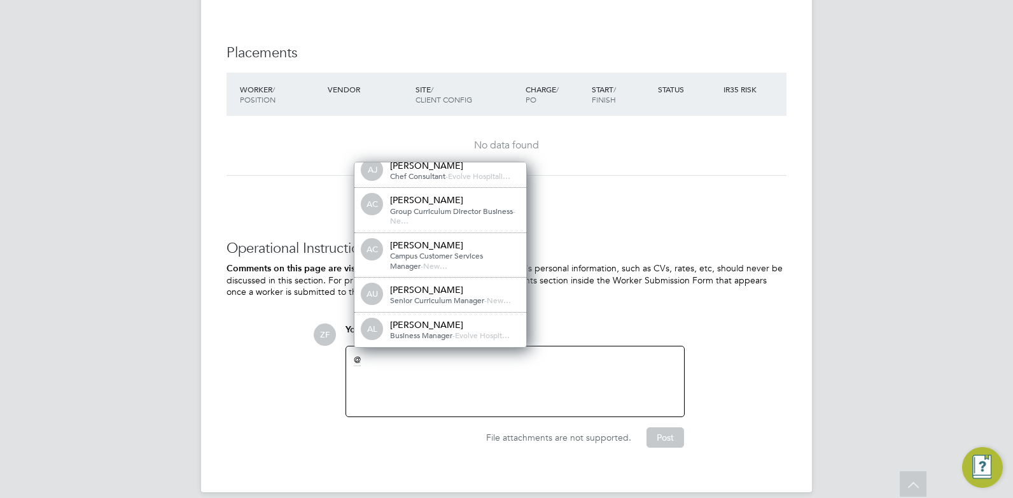
click at [370, 354] on div at bounding box center [515, 381] width 323 height 55
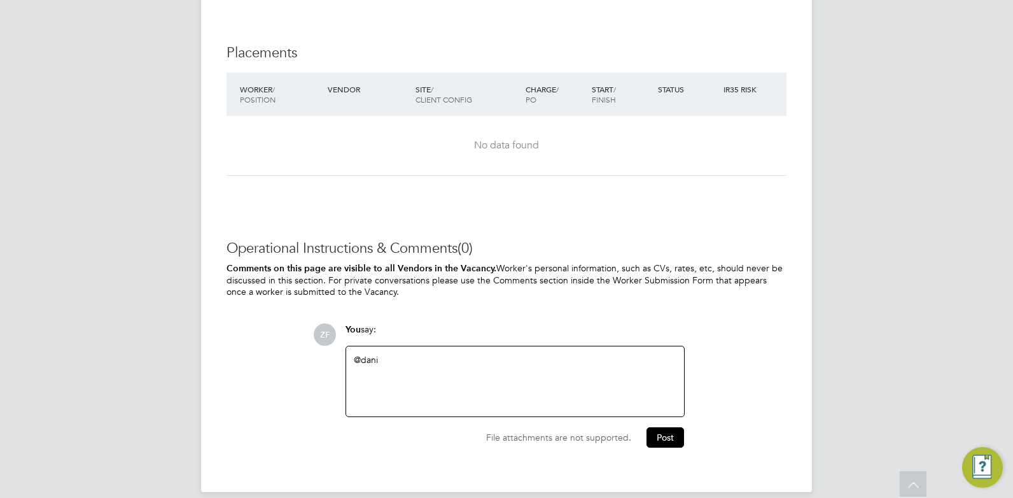
click at [407, 354] on div "@dani" at bounding box center [515, 381] width 323 height 55
click at [390, 354] on div "@" at bounding box center [515, 381] width 323 height 55
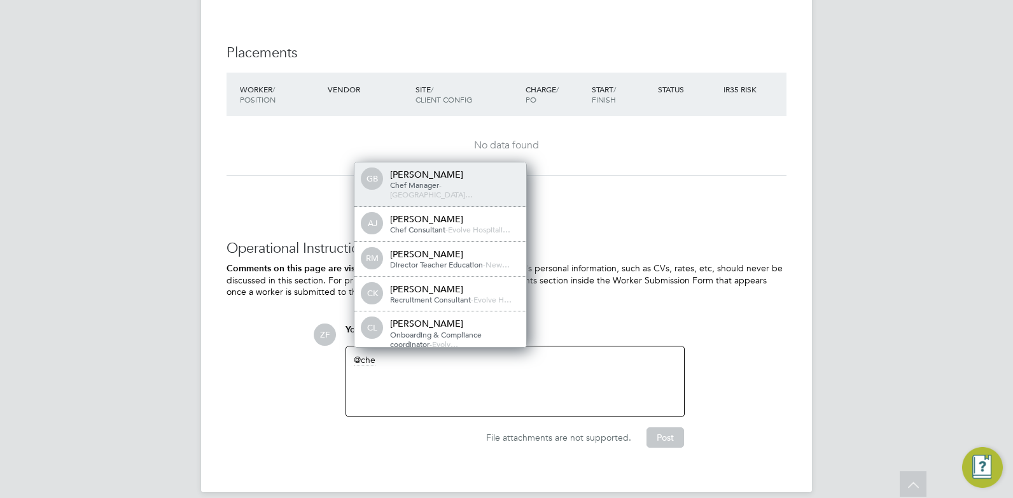
click at [416, 283] on div "[PERSON_NAME]" at bounding box center [453, 288] width 127 height 11
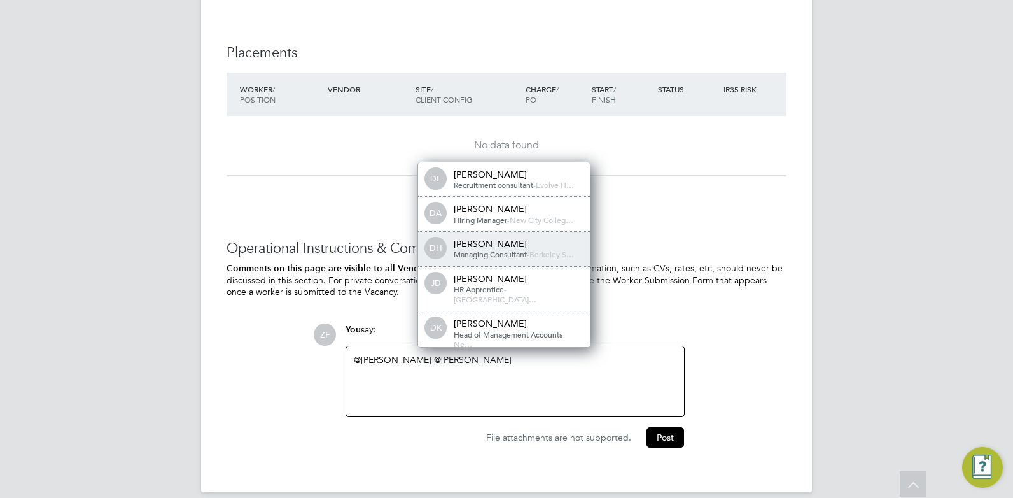
click at [501, 238] on div "[PERSON_NAME]" at bounding box center [517, 243] width 127 height 11
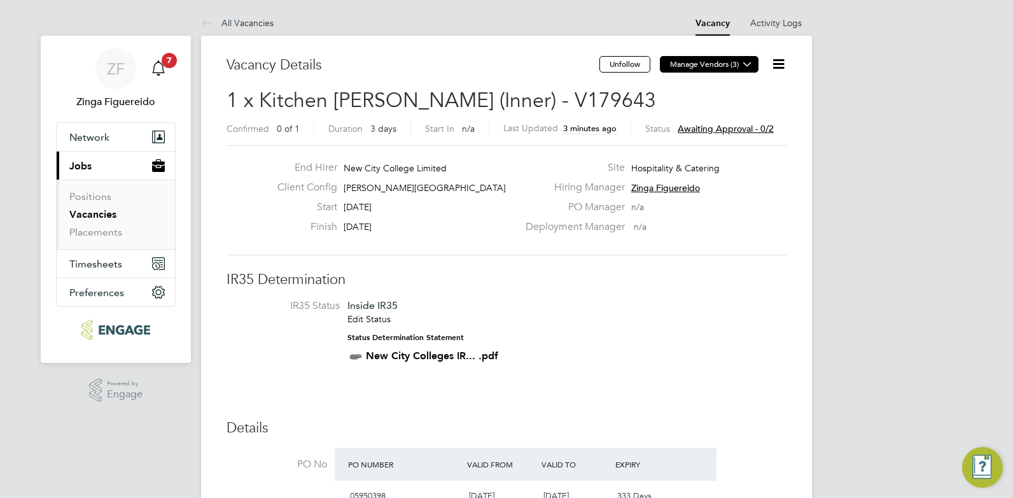
click at [746, 60] on icon at bounding box center [748, 64] width 10 height 10
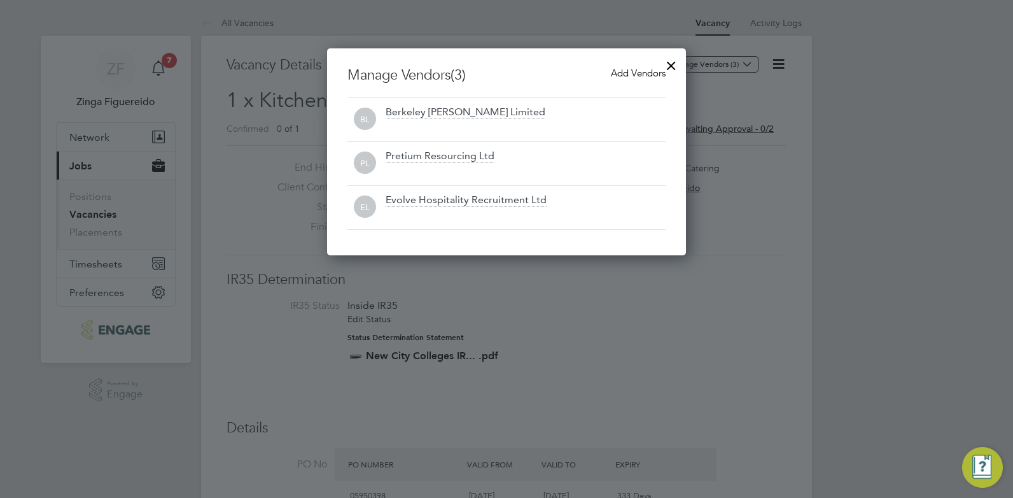
click at [726, 97] on div at bounding box center [506, 249] width 1013 height 498
click at [673, 64] on div at bounding box center [671, 62] width 23 height 23
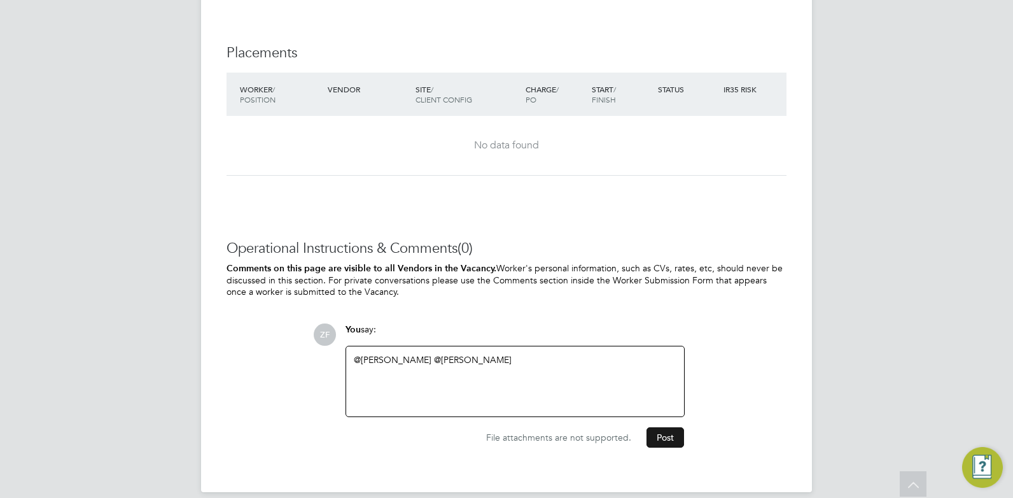
click at [666, 427] on button "Post" at bounding box center [665, 437] width 38 height 20
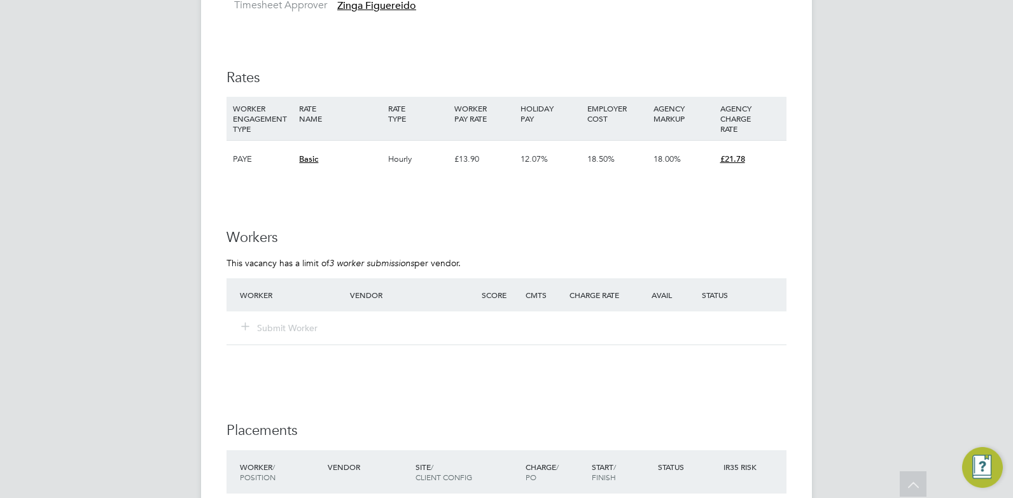
scroll to position [2163, 0]
